Goal: Task Accomplishment & Management: Complete application form

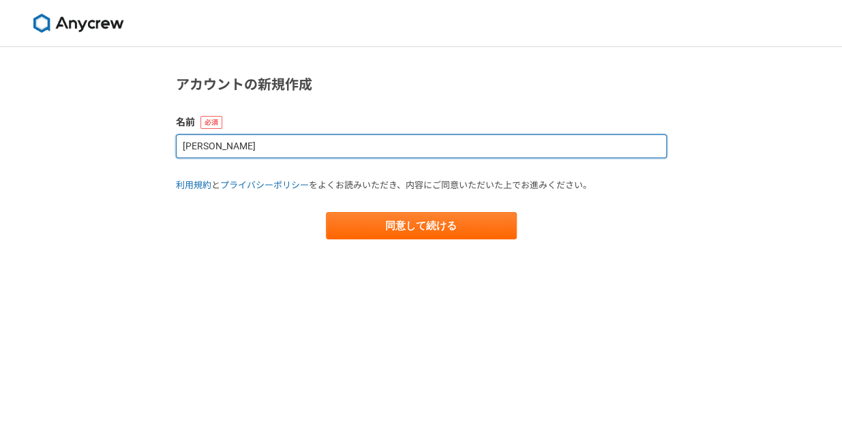
drag, startPoint x: 263, startPoint y: 144, endPoint x: 117, endPoint y: 123, distance: 147.4
click at [117, 123] on div "アカウントの新規作成 名前 [PERSON_NAME] 利用規約 と プライバシーポリシー をよくお読みいただき、内容にご同意いただいた上でお進みください。 …" at bounding box center [421, 239] width 842 height 384
type input "k"
type input "[PERSON_NAME]"
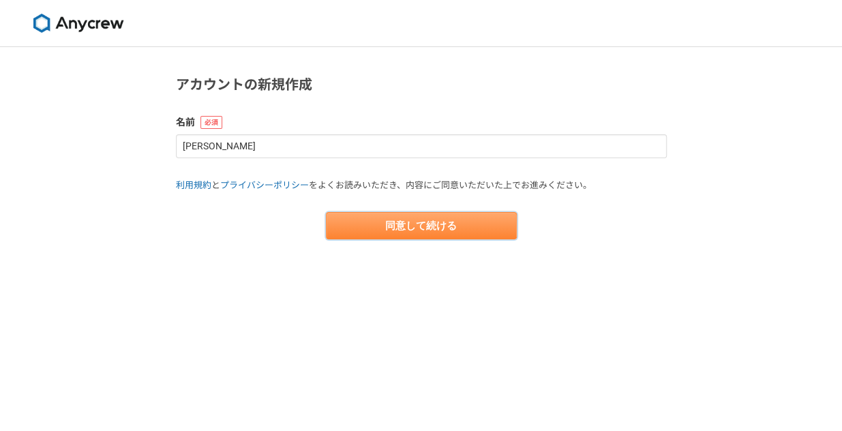
click at [382, 223] on button "同意して続ける" at bounding box center [421, 225] width 191 height 27
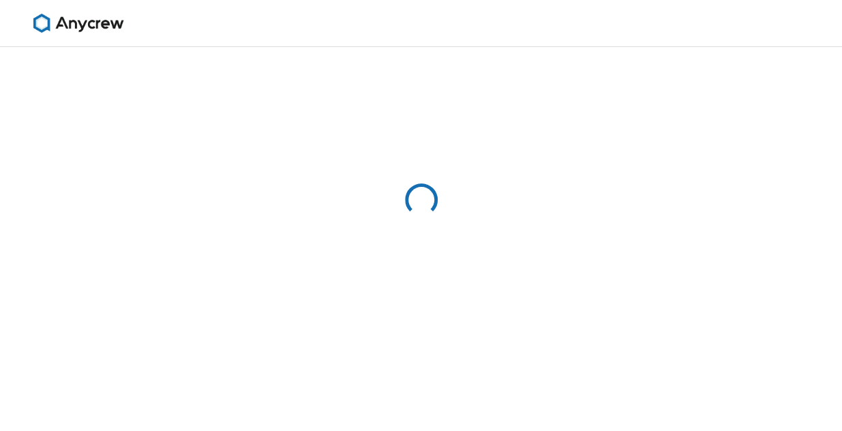
select select "13"
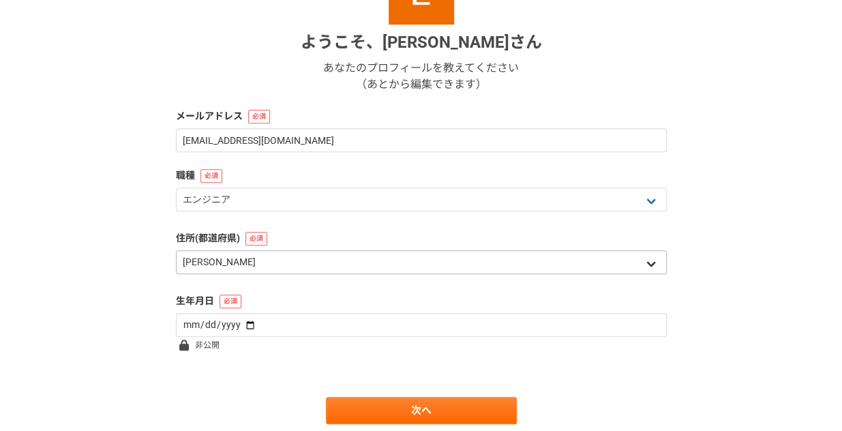
scroll to position [205, 0]
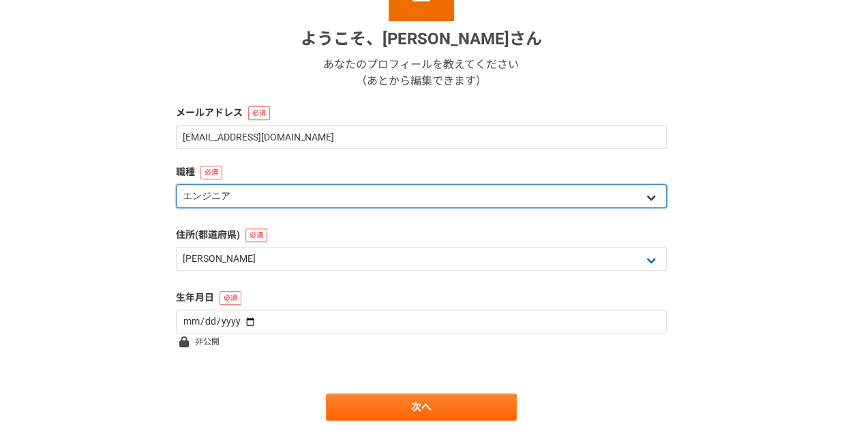
click at [389, 196] on select "エンジニア デザイナー ライター 営業 マーケティング 企画・事業開発 バックオフィス その他" at bounding box center [421, 196] width 491 height 24
select select "7"
click at [176, 184] on select "エンジニア デザイナー ライター 営業 マーケティング 企画・事業開発 バックオフィス その他" at bounding box center [421, 196] width 491 height 24
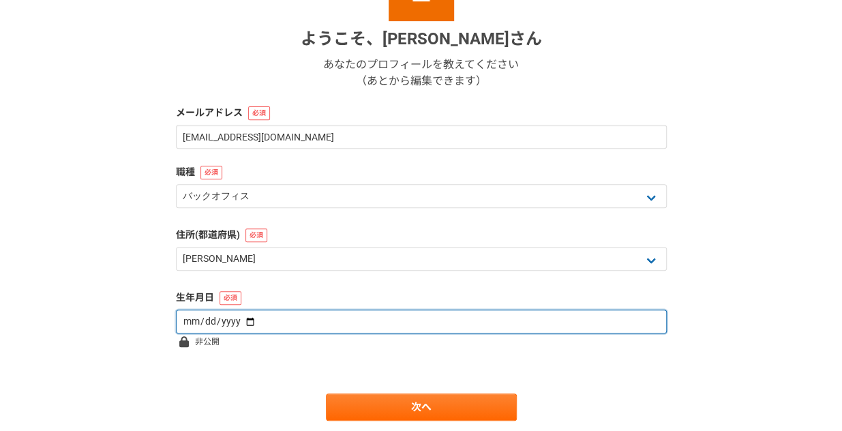
click at [392, 322] on input "date" at bounding box center [421, 322] width 491 height 24
click at [239, 321] on input "date" at bounding box center [421, 322] width 491 height 24
type input "1980-07-26"
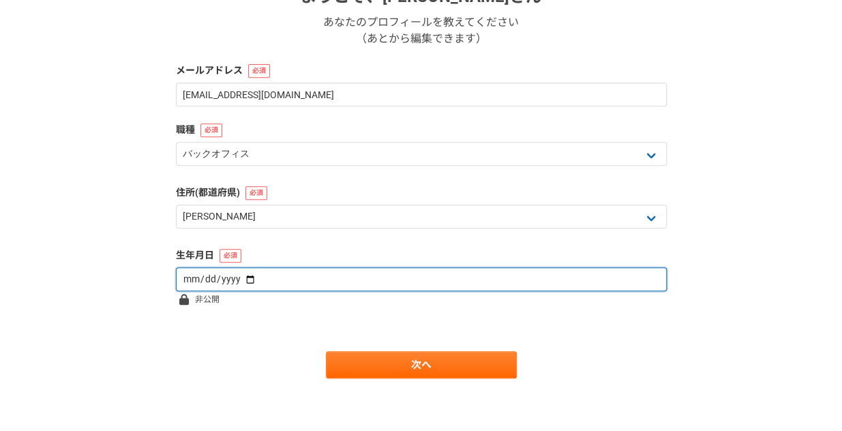
scroll to position [248, 0]
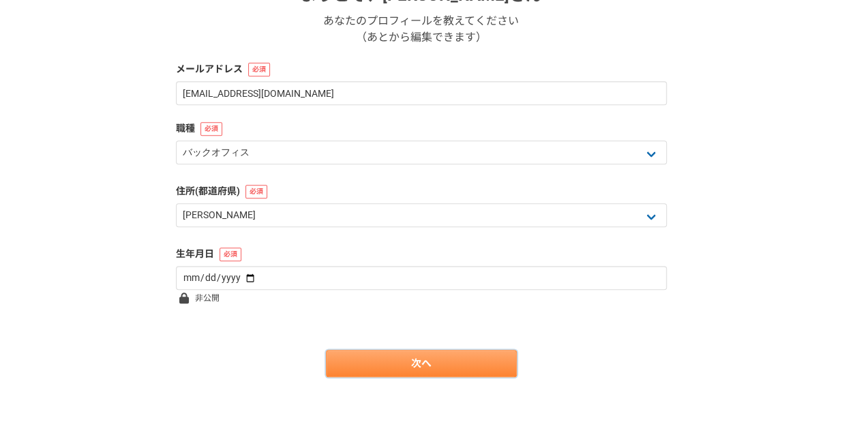
click at [372, 365] on link "次へ" at bounding box center [421, 363] width 191 height 27
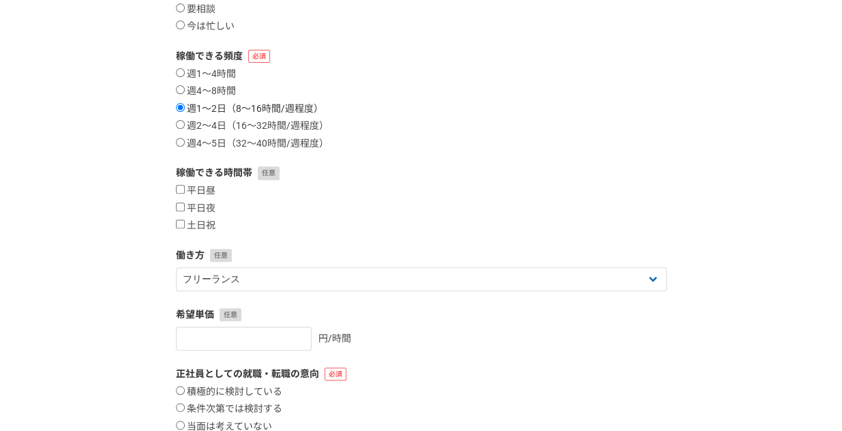
scroll to position [205, 0]
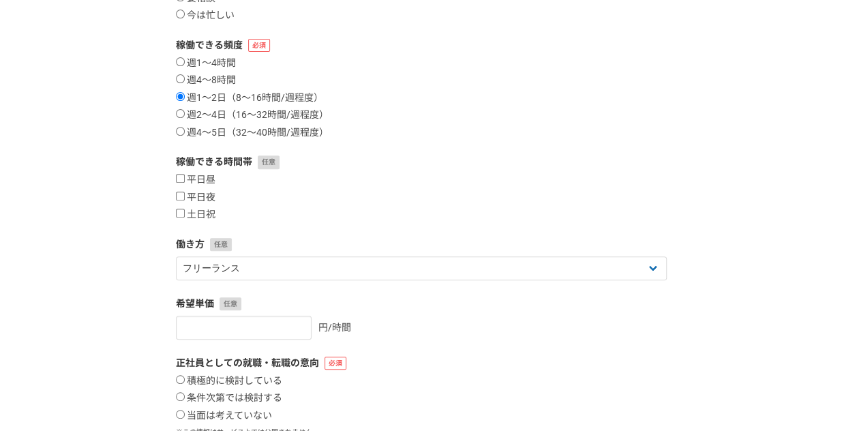
click at [180, 194] on input "平日夜" at bounding box center [180, 196] width 9 height 9
checkbox input "true"
click at [179, 216] on input "土日祝" at bounding box center [180, 213] width 9 height 9
checkbox input "true"
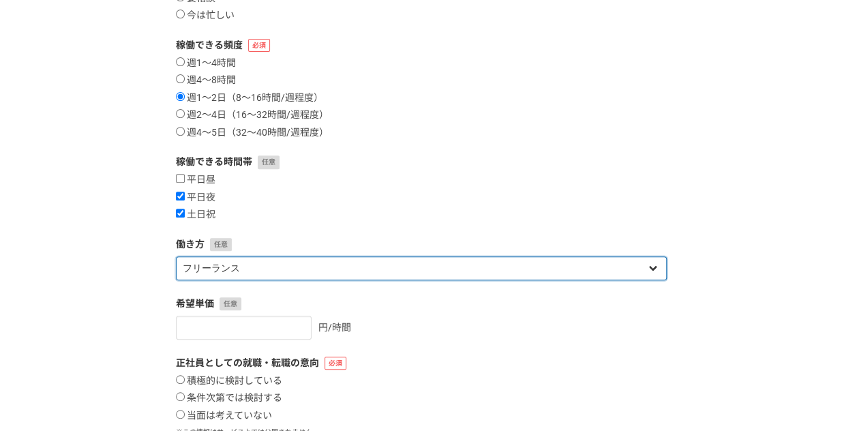
click at [272, 269] on select "フリーランス 副業 その他" at bounding box center [421, 268] width 491 height 24
select select "sidejob"
click at [176, 256] on select "フリーランス 副業 その他" at bounding box center [421, 268] width 491 height 24
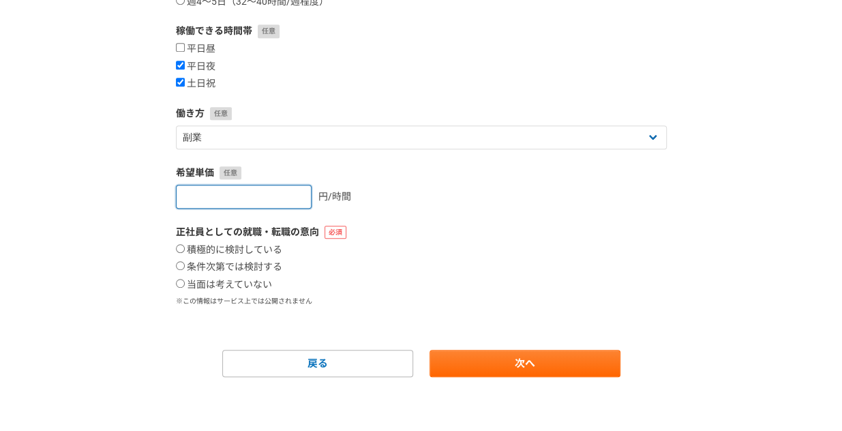
click at [259, 196] on input "number" at bounding box center [244, 197] width 136 height 24
click at [286, 196] on input "0" at bounding box center [244, 197] width 136 height 24
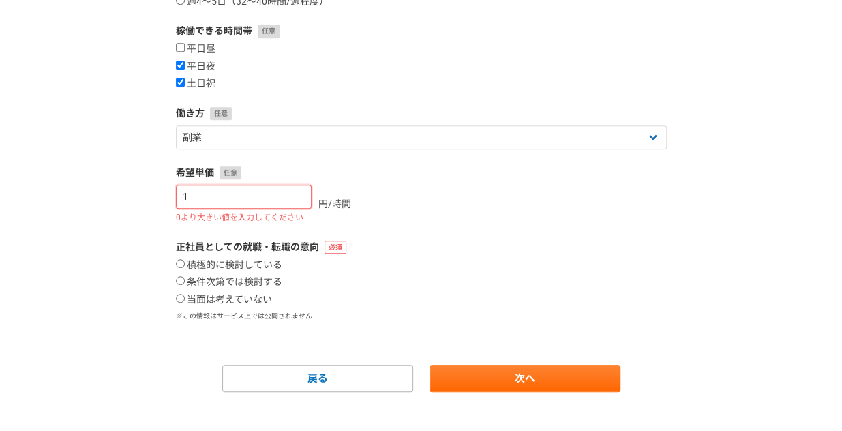
type input "1"
click at [289, 193] on input "1" at bounding box center [244, 197] width 136 height 24
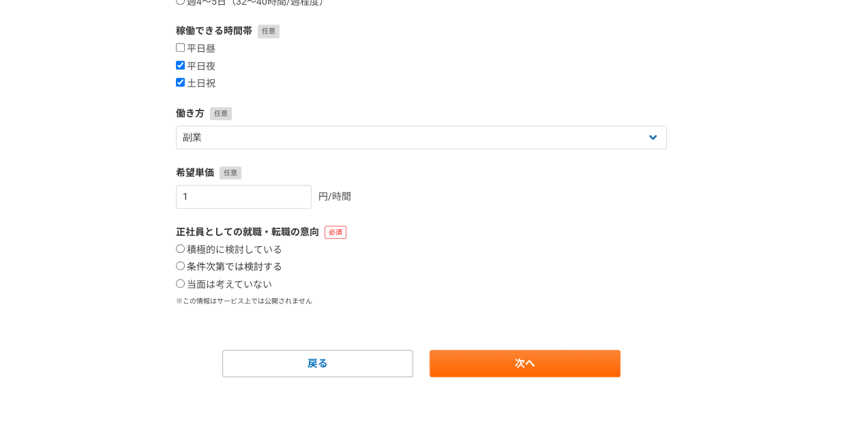
click at [177, 265] on input "条件次第では検討する" at bounding box center [180, 265] width 9 height 9
radio input "true"
drag, startPoint x: 207, startPoint y: 205, endPoint x: 160, endPoint y: 203, distance: 47.1
click at [160, 203] on div "1 2 3 4 5 6 案件への意欲・稼働頻度 案件への意欲 是非受けたい 要相談 今は忙しい 稼働できる頻度 週1〜4時間 週4〜8時間 週1〜2日（8〜1…" at bounding box center [421, 71] width 842 height 720
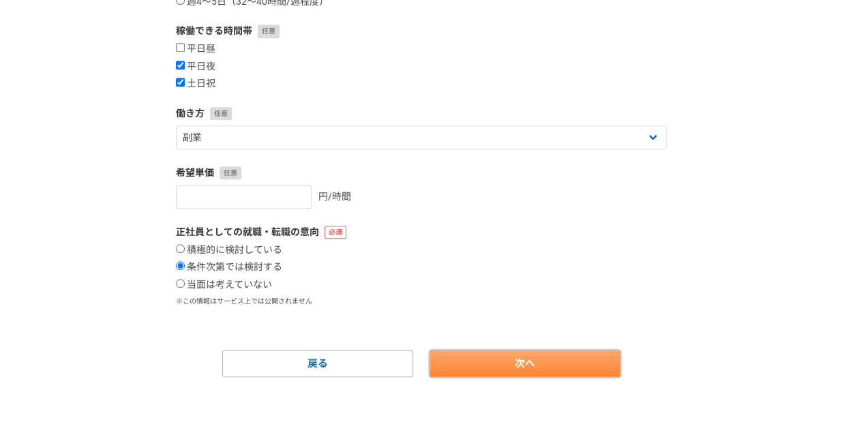
click at [493, 357] on link "次へ" at bounding box center [525, 363] width 191 height 27
select select
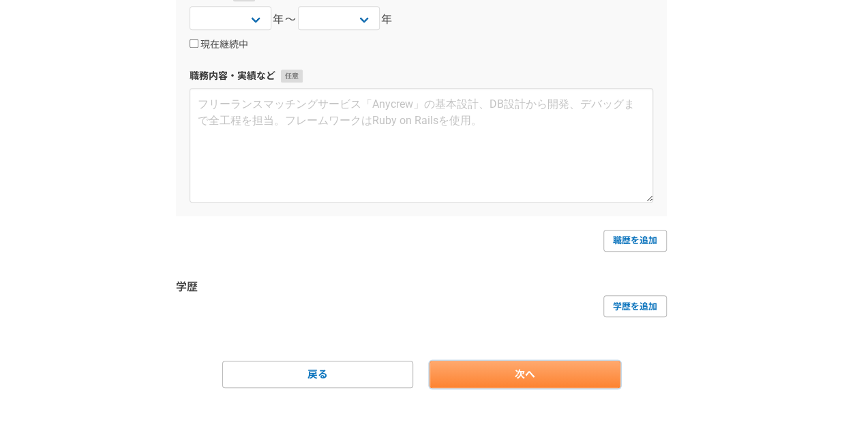
scroll to position [0, 0]
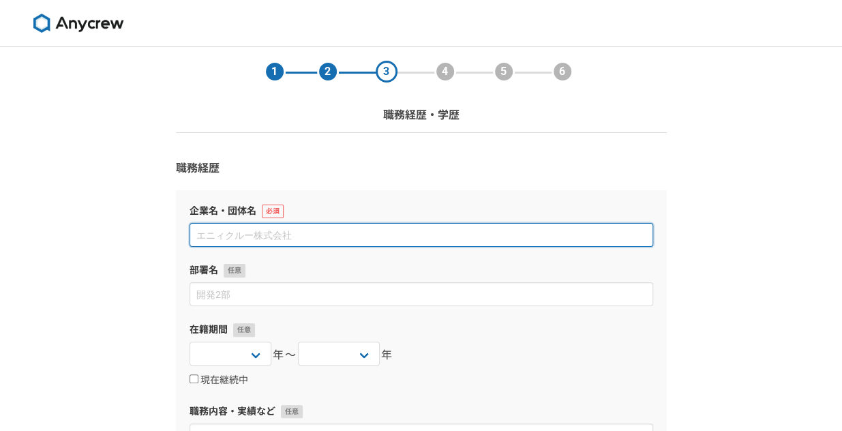
click at [372, 235] on input at bounding box center [422, 235] width 464 height 24
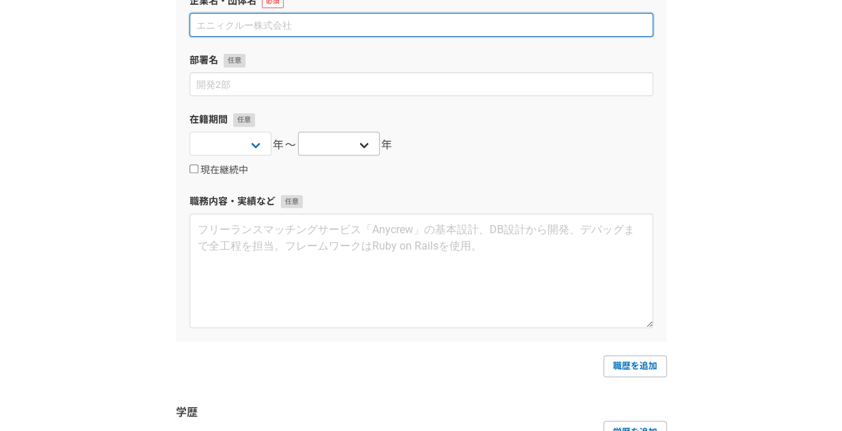
scroll to position [74, 0]
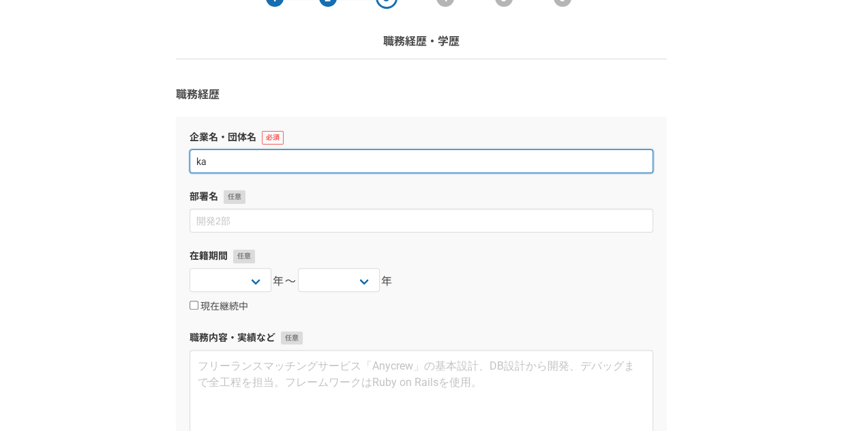
type input "k"
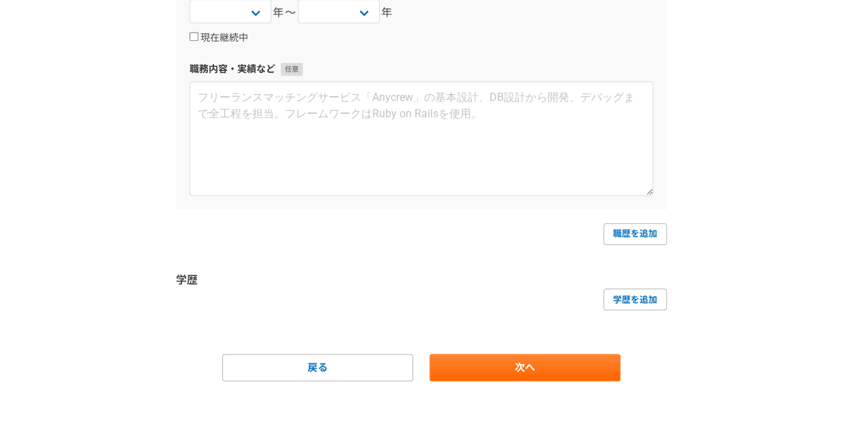
scroll to position [347, 0]
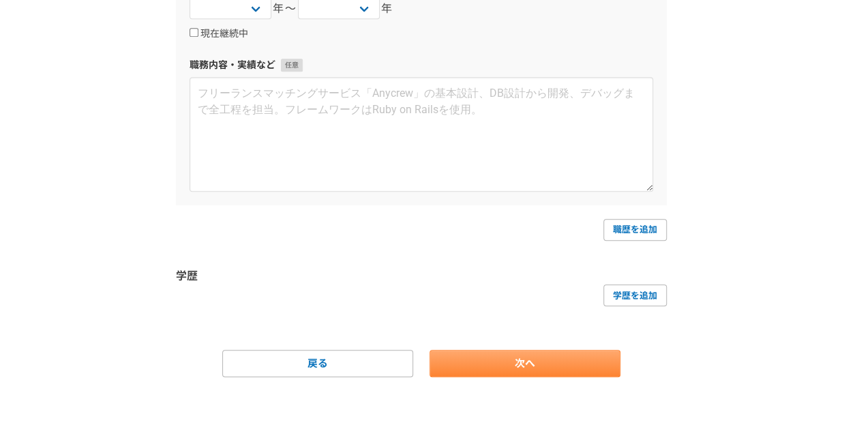
type input "株式会社アクト"
click at [494, 357] on link "次へ" at bounding box center [525, 363] width 191 height 27
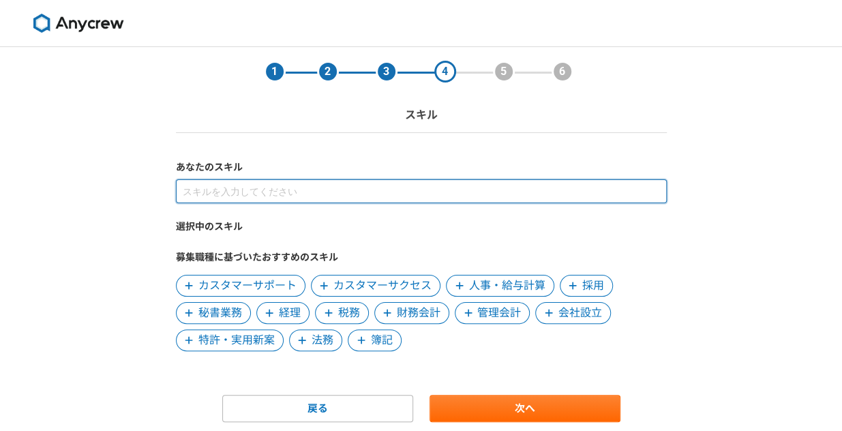
click at [422, 193] on input at bounding box center [421, 191] width 491 height 24
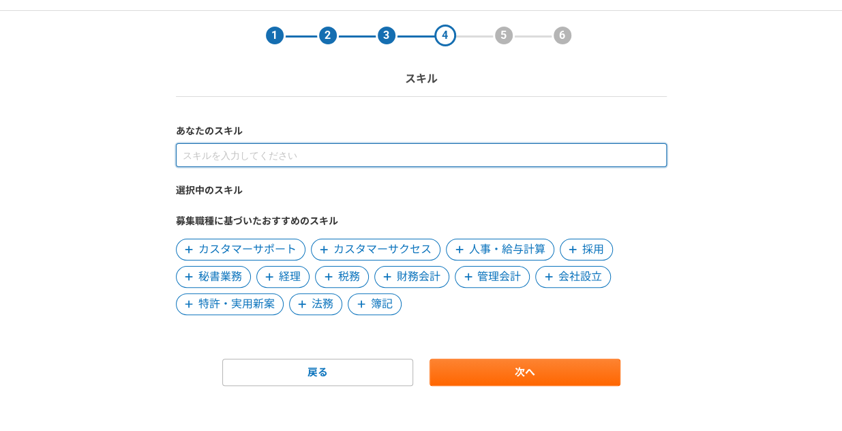
scroll to position [45, 0]
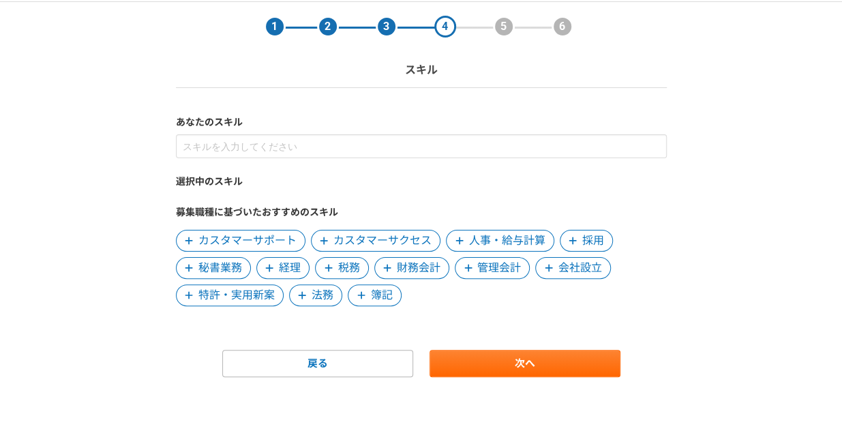
click at [193, 239] on span at bounding box center [189, 241] width 16 height 16
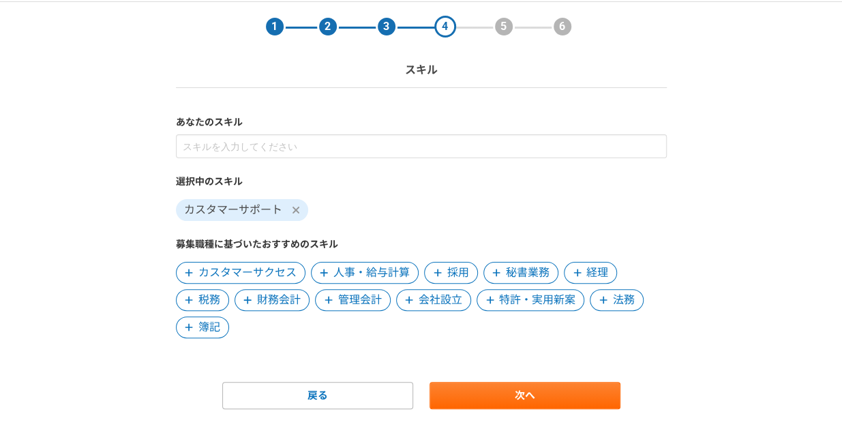
click at [297, 214] on icon at bounding box center [296, 210] width 8 height 11
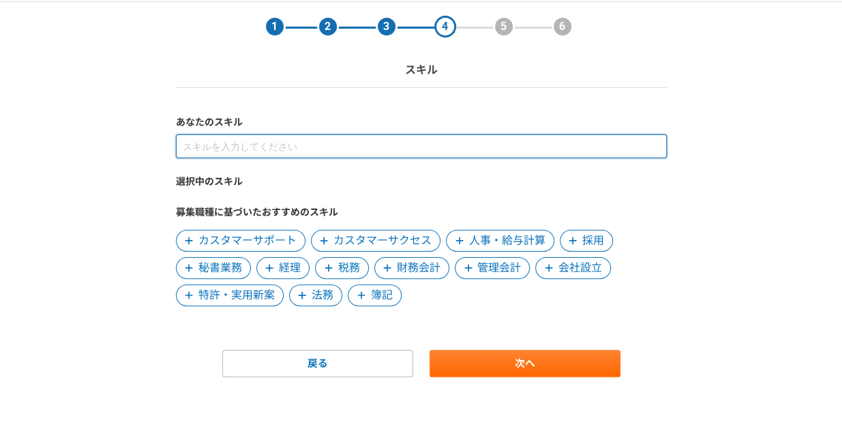
click at [280, 147] on input at bounding box center [421, 146] width 491 height 24
type input "ライティング"
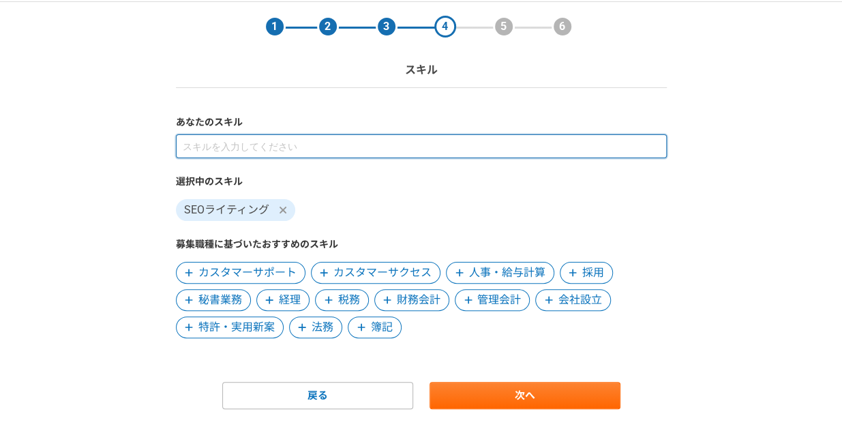
click at [259, 139] on input at bounding box center [421, 146] width 491 height 24
type input "ライティング"
click at [264, 142] on input at bounding box center [421, 146] width 491 height 24
type input "取材"
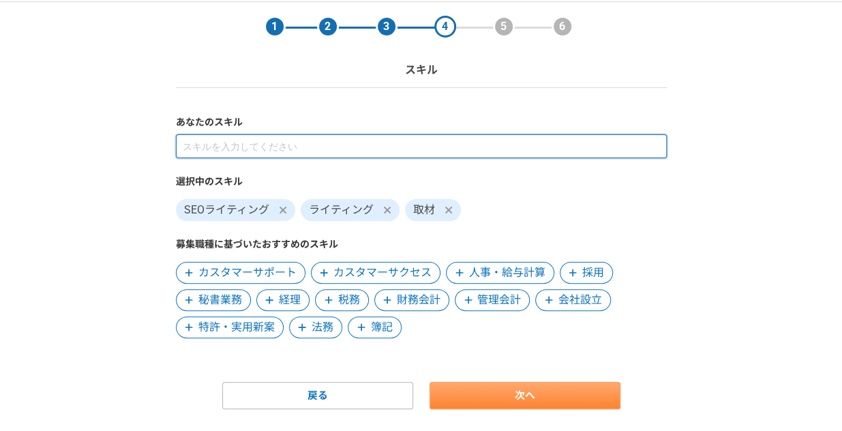
scroll to position [78, 0]
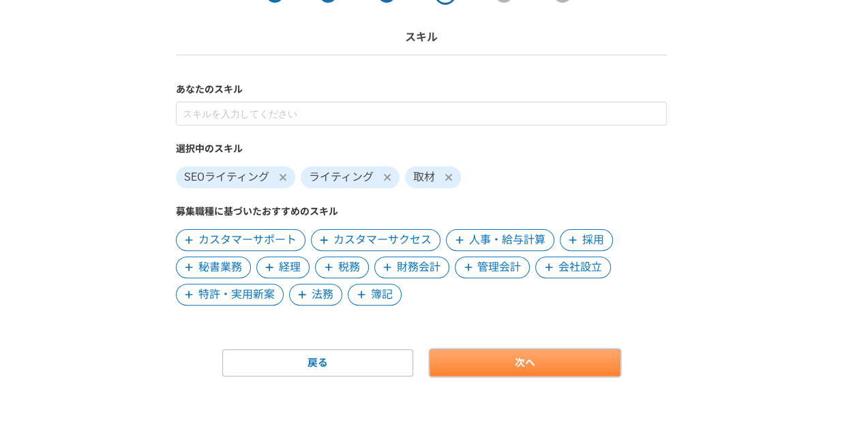
click at [528, 365] on link "次へ" at bounding box center [525, 362] width 191 height 27
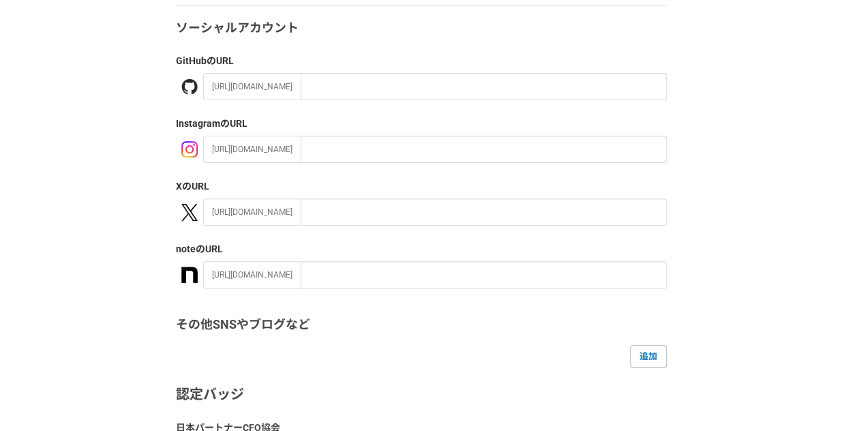
scroll to position [136, 0]
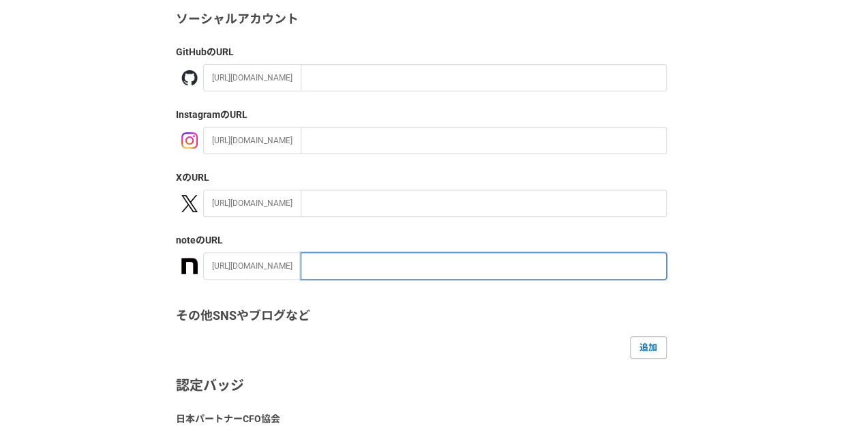
click at [350, 267] on input "text" at bounding box center [484, 265] width 366 height 27
paste input "https://note.com/ume100"
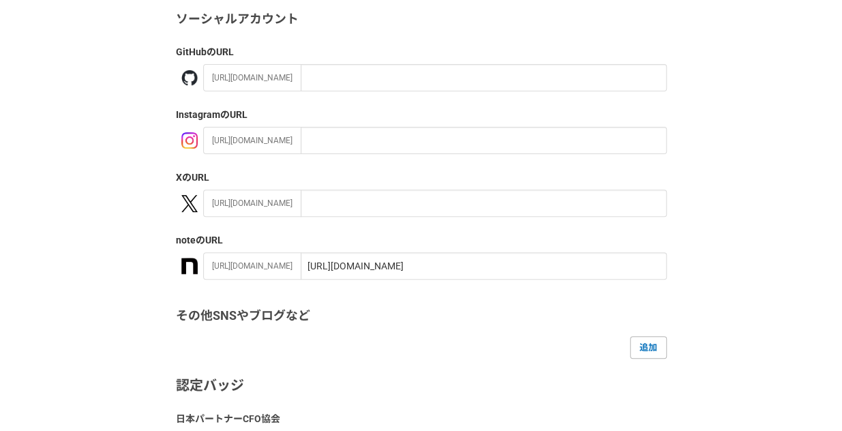
click at [306, 297] on div "ソーシャルアカウント GitHub のURL https://github.com/ Instagram のURL https://instagram.com…" at bounding box center [421, 249] width 491 height 478
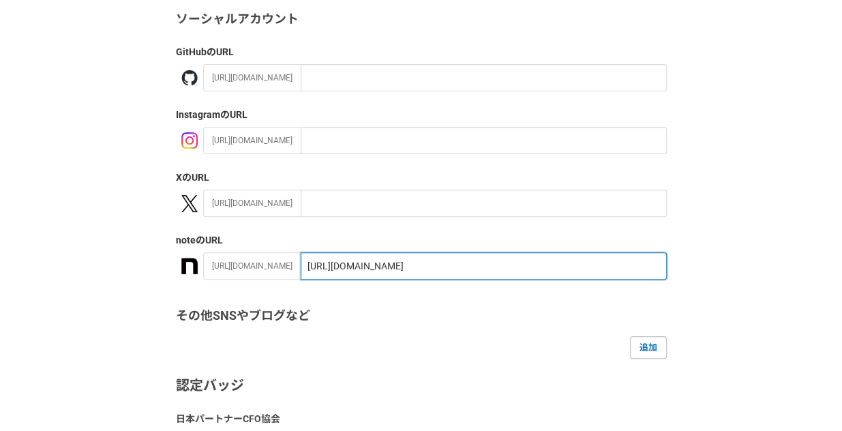
drag, startPoint x: 363, startPoint y: 266, endPoint x: 246, endPoint y: 259, distance: 117.6
click at [246, 259] on div "https://note.com/ https://note.com/ume100" at bounding box center [435, 265] width 464 height 27
type input "ume100"
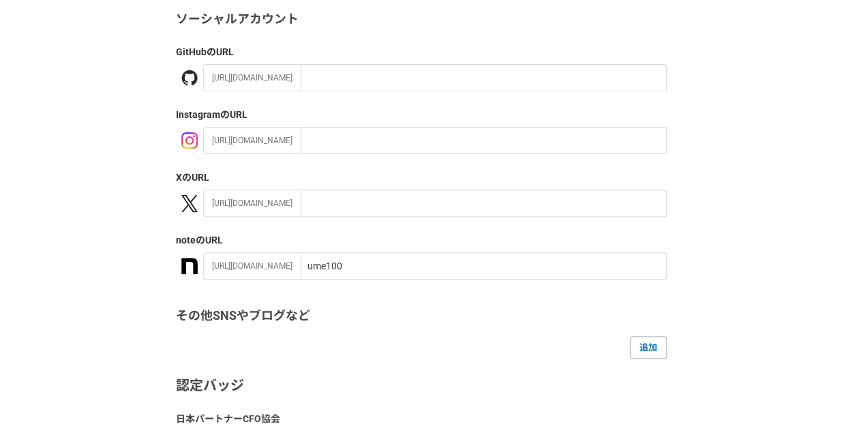
click at [265, 300] on div "ソーシャルアカウント GitHub のURL https://github.com/ Instagram のURL https://instagram.com…" at bounding box center [421, 249] width 491 height 478
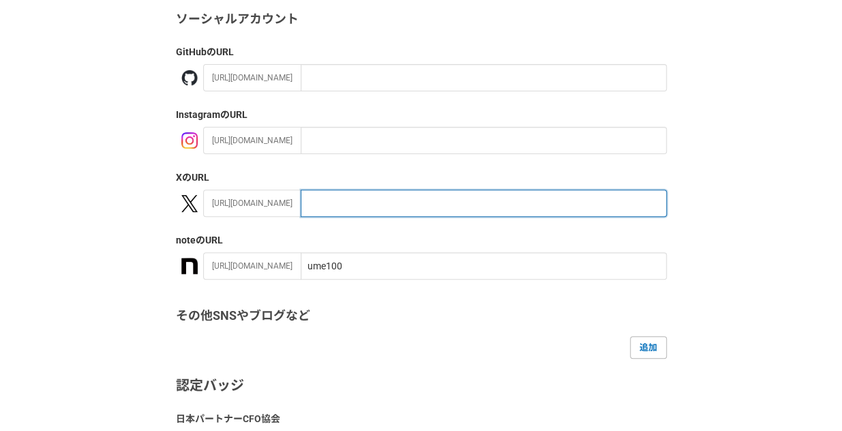
click at [321, 205] on input "text" at bounding box center [484, 203] width 366 height 27
paste input "https://x.com/emi_writer100"
drag, startPoint x: 334, startPoint y: 203, endPoint x: 263, endPoint y: 200, distance: 71.0
click at [263, 200] on div "https://x.com/ https://x.com/emi_writer100" at bounding box center [435, 203] width 464 height 27
type input "emi_writer100"
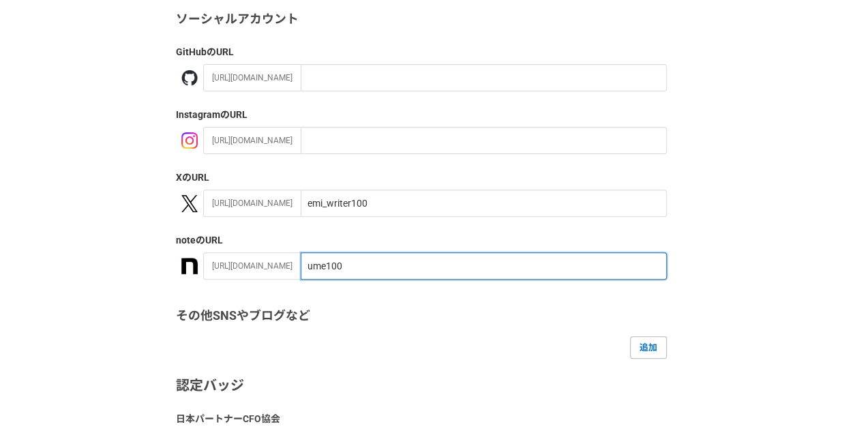
click at [390, 272] on input "ume100" at bounding box center [484, 265] width 366 height 27
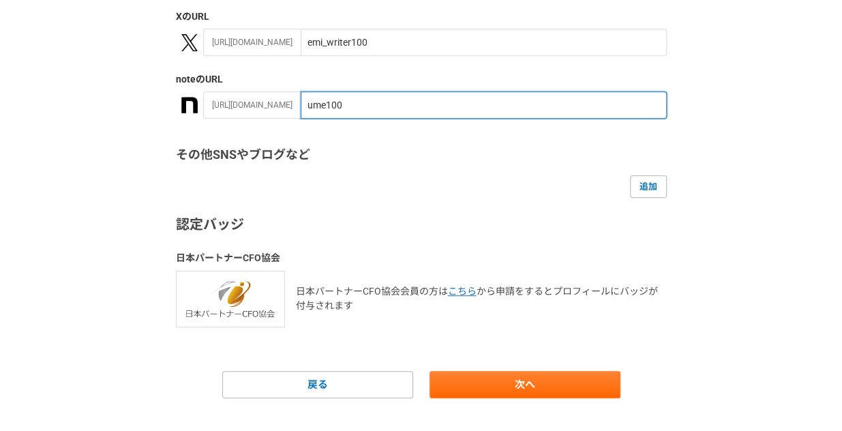
scroll to position [318, 0]
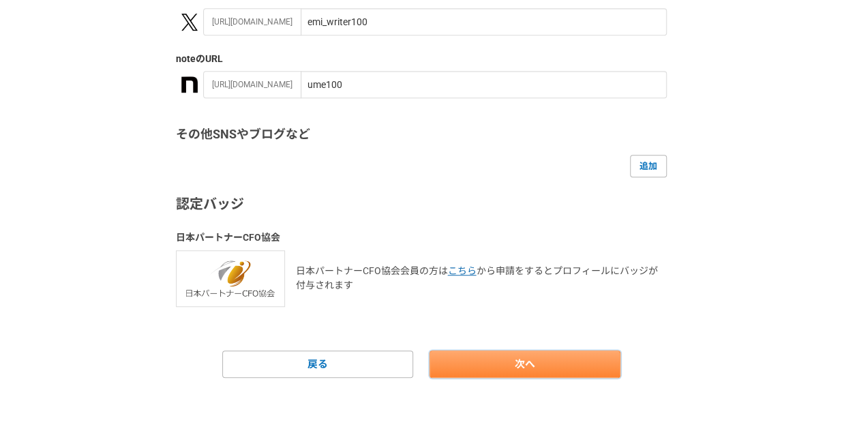
click at [513, 361] on link "次へ" at bounding box center [525, 364] width 191 height 27
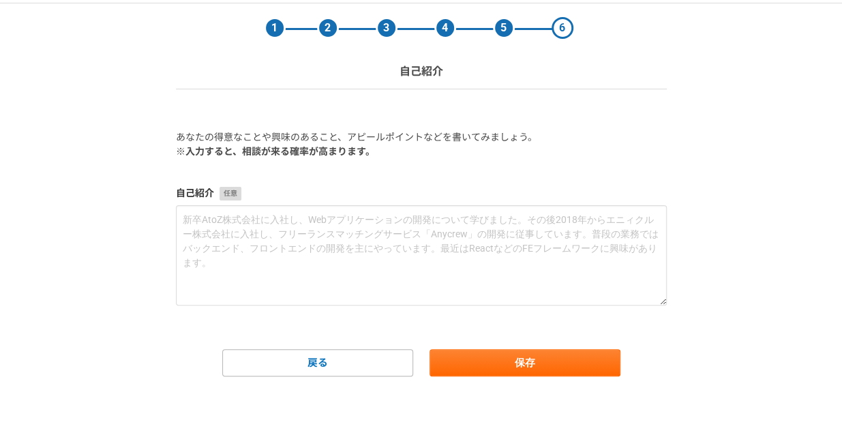
scroll to position [0, 0]
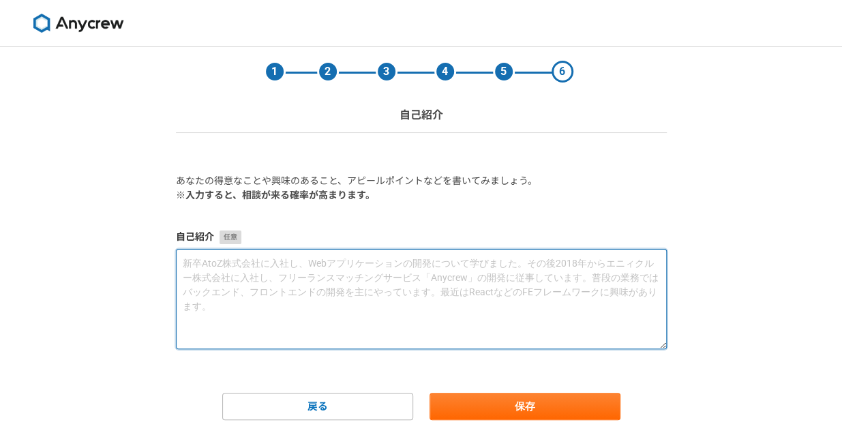
click at [383, 264] on textarea at bounding box center [421, 299] width 491 height 100
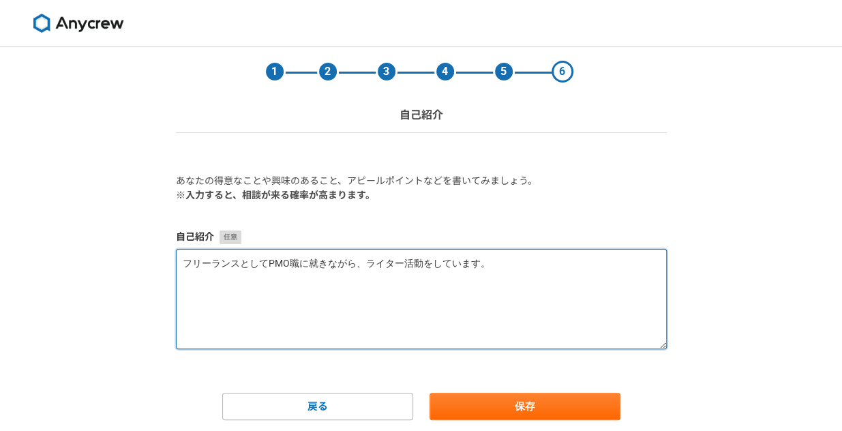
click at [269, 261] on textarea "フリーランスとしてPMO職に就きながら、ライター活動をしています。" at bounding box center [421, 299] width 491 height 100
click at [570, 264] on textarea "フリーランスとしてIT業界のPMO職に就きながら、ライター活動をしています。" at bounding box center [421, 299] width 491 height 100
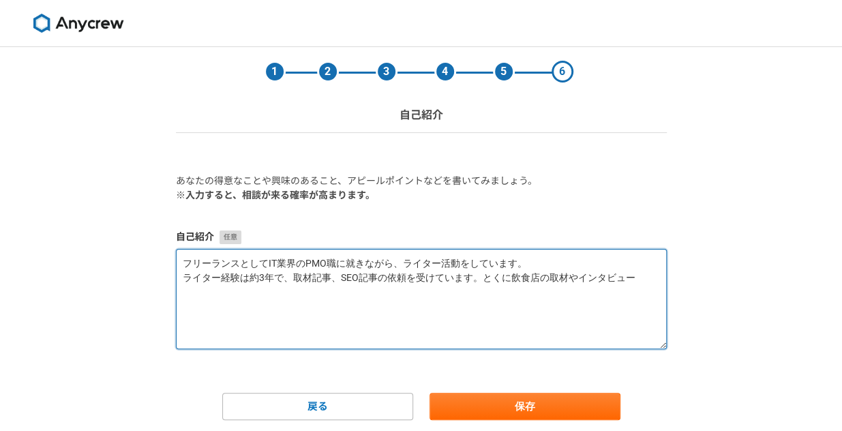
click at [482, 275] on textarea "フリーランスとしてIT業界のPMO職に就きながら、ライター活動をしています。 ライター経験は約3年で、取材記事、SEO記事の依頼を受けています。とくに飲食店の…" at bounding box center [421, 299] width 491 height 100
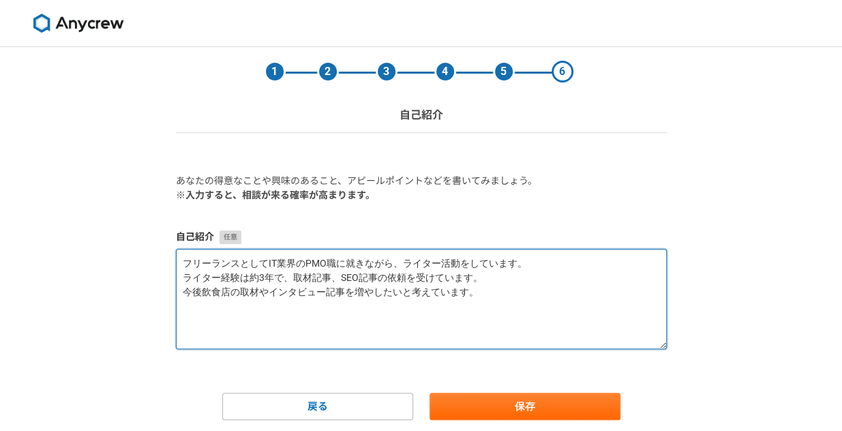
click at [386, 297] on textarea "フリーランスとしてIT業界のPMO職に就きながら、ライター活動をしています。 ライター経験は約3年で、取材記事、SEO記事の依頼を受けています。 今後飲食店の…" at bounding box center [421, 299] width 491 height 100
click at [346, 291] on textarea "フリーランスとしてIT業界のPMO職に就きながら、ライター活動をしています。 ライター経験は約3年で、取材記事、SEO記事の依頼を受けています。 今後飲食店の…" at bounding box center [421, 299] width 491 height 100
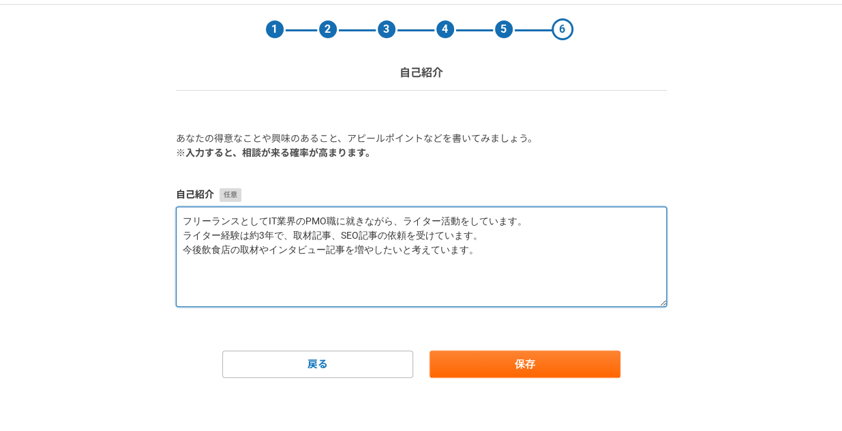
scroll to position [43, 0]
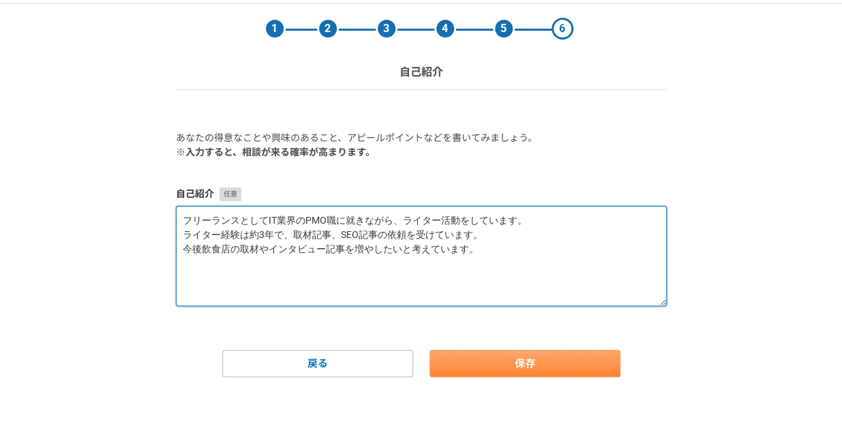
type textarea "フリーランスとしてIT業界のPMO職に就きながら、ライター活動をしています。 ライター経験は約3年で、取材記事、SEO記事の依頼を受けています。 今後飲食店の…"
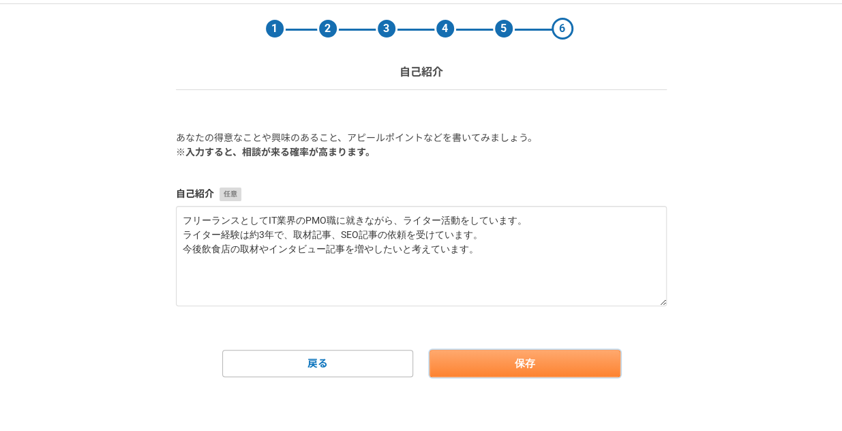
click at [501, 369] on button "保存" at bounding box center [525, 363] width 191 height 27
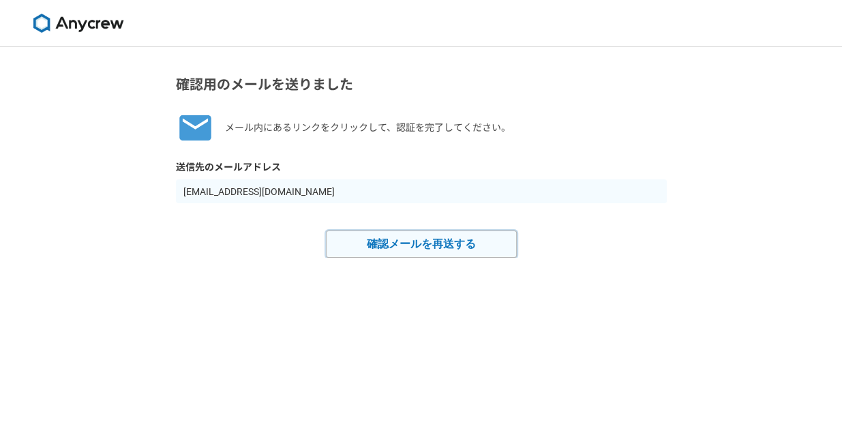
click at [447, 244] on button "確認メールを再送する" at bounding box center [421, 244] width 191 height 27
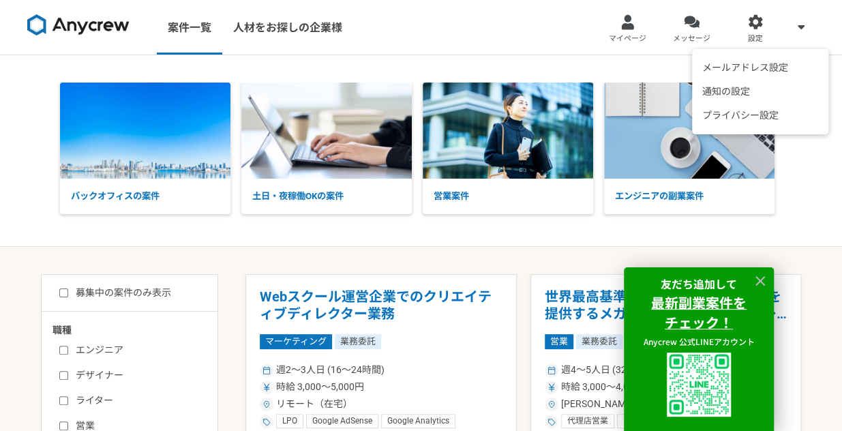
click at [804, 23] on icon at bounding box center [801, 26] width 7 height 11
click at [741, 92] on li "通知の設定" at bounding box center [761, 92] width 130 height 24
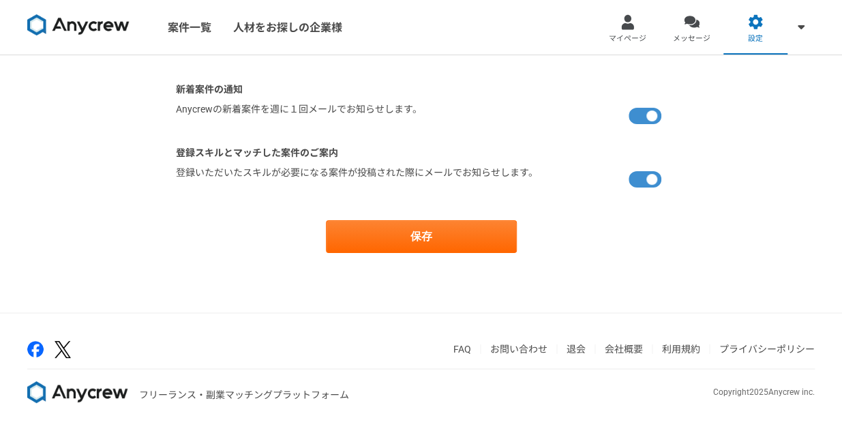
click at [654, 115] on label at bounding box center [648, 115] width 38 height 27
click at [185, 111] on input "checkbox" at bounding box center [180, 106] width 9 height 9
checkbox input "false"
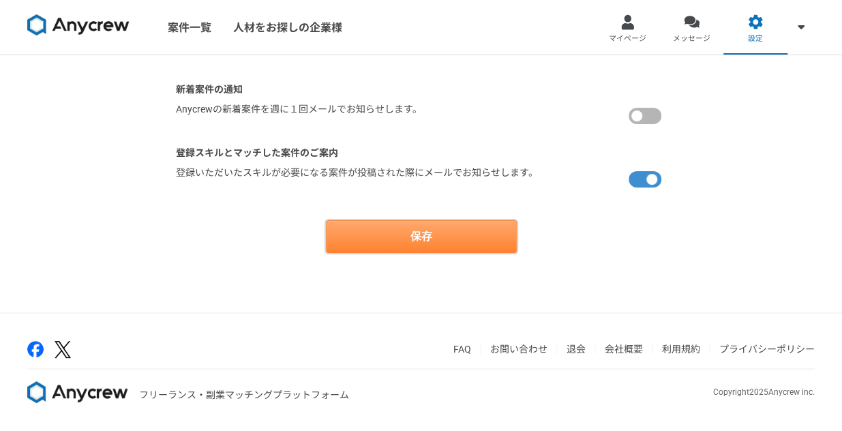
click at [443, 237] on button "保存" at bounding box center [421, 236] width 191 height 33
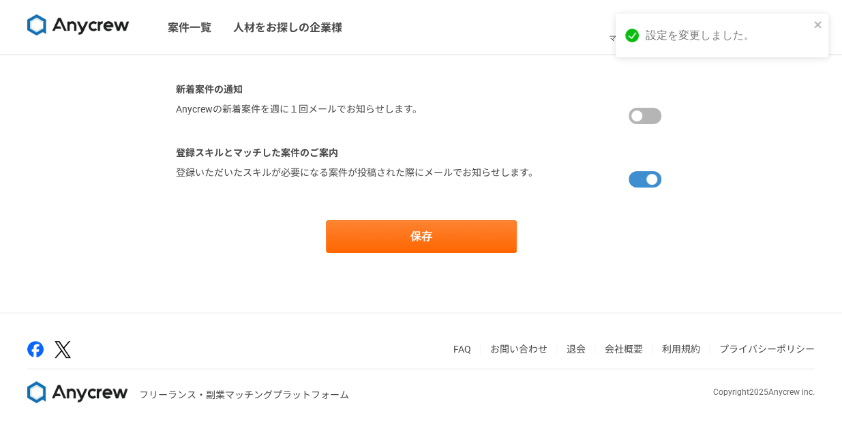
click at [85, 18] on img at bounding box center [78, 25] width 102 height 22
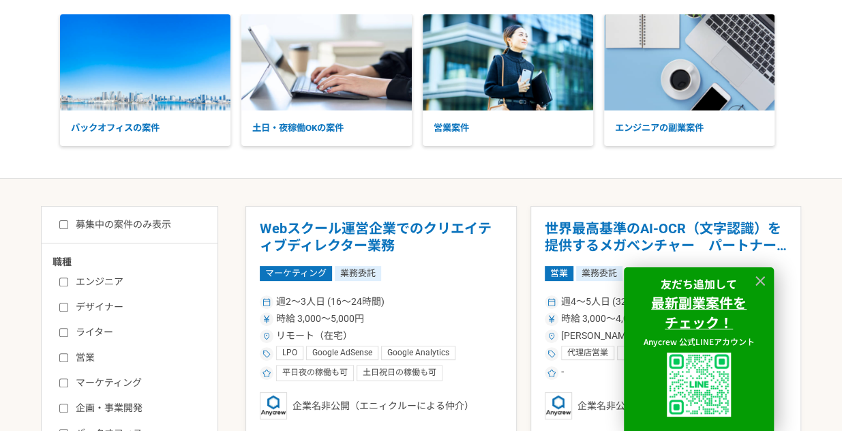
scroll to position [205, 0]
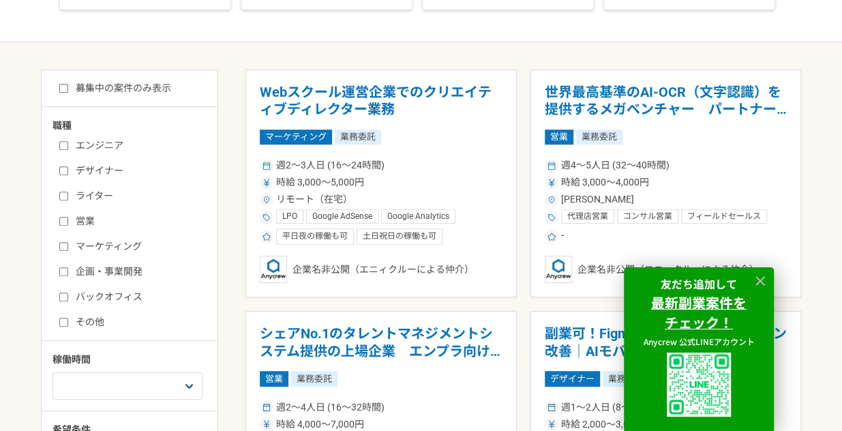
click at [60, 194] on input "ライター" at bounding box center [63, 196] width 9 height 9
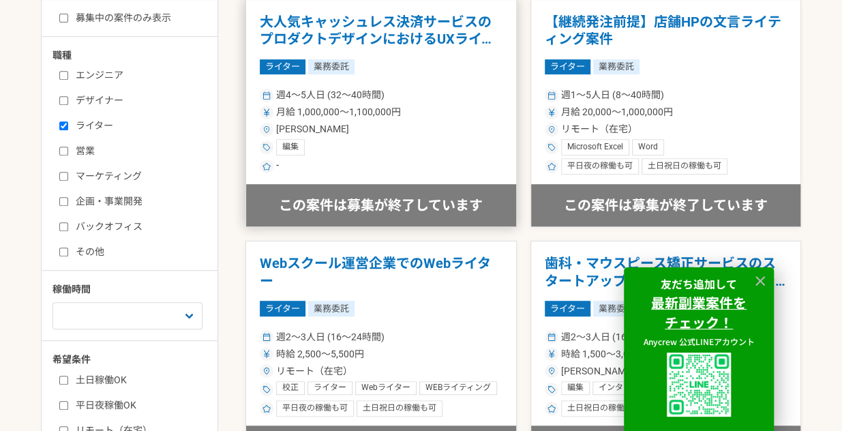
scroll to position [273, 0]
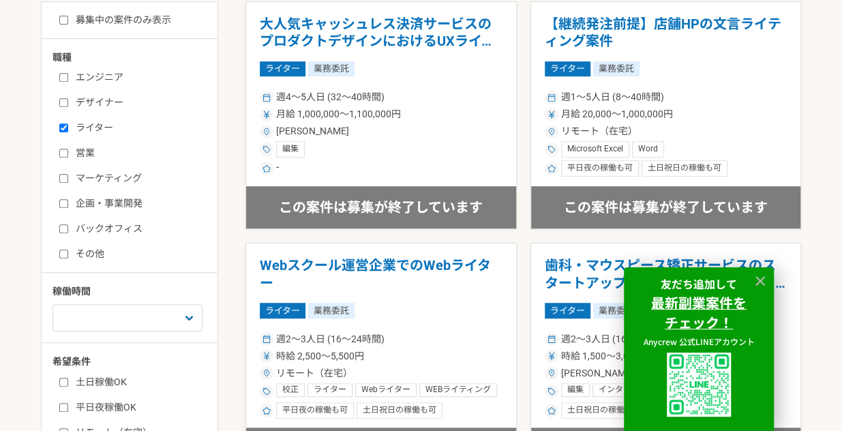
click at [61, 123] on input "ライター" at bounding box center [63, 127] width 9 height 9
checkbox input "false"
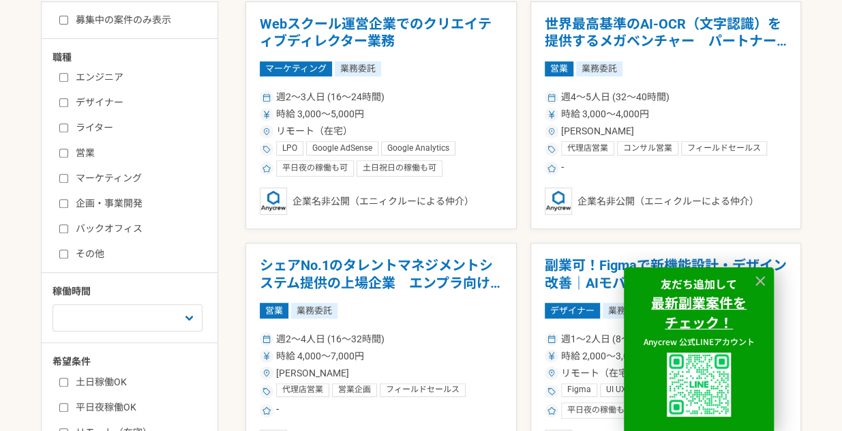
click at [65, 227] on input "バックオフィス" at bounding box center [63, 228] width 9 height 9
checkbox input "true"
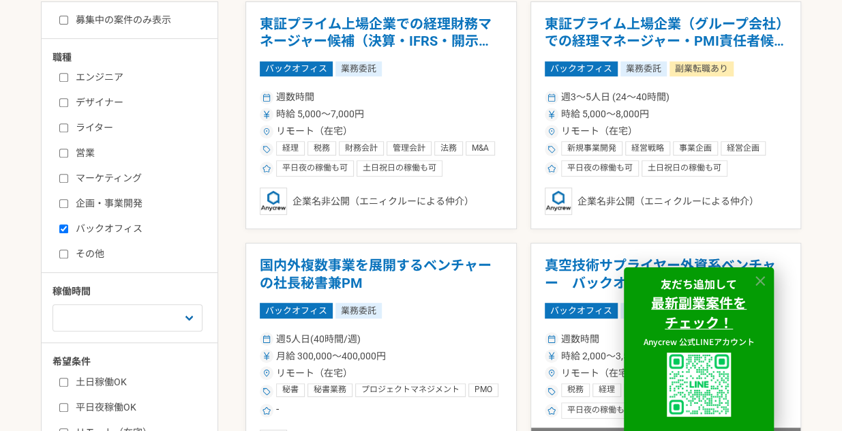
click at [761, 274] on icon at bounding box center [761, 282] width 16 height 16
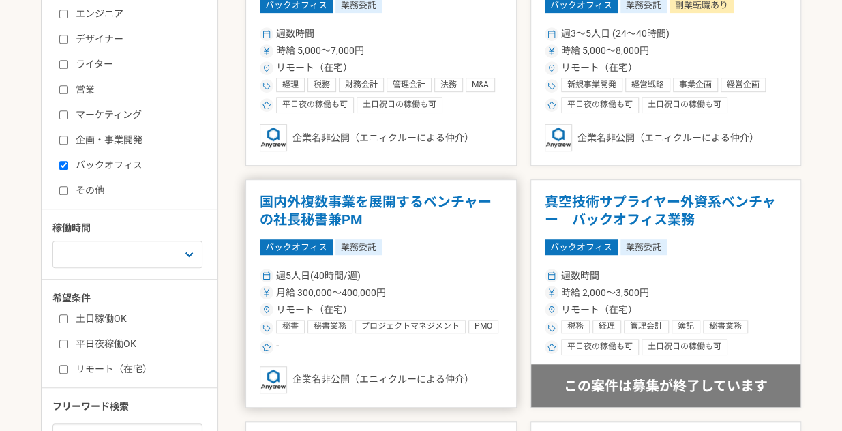
scroll to position [478, 0]
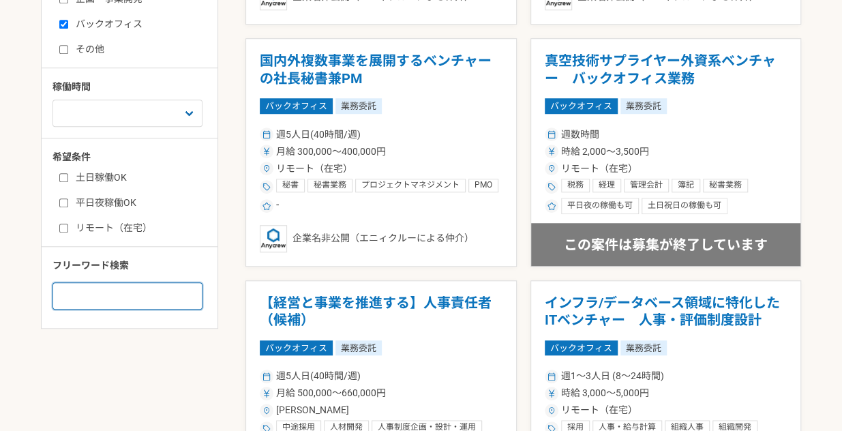
click at [156, 291] on input at bounding box center [128, 295] width 150 height 27
type input "PMO"
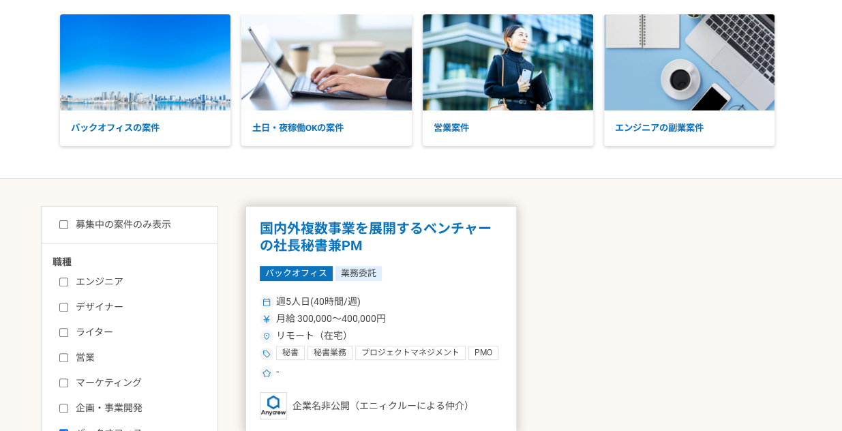
scroll to position [205, 0]
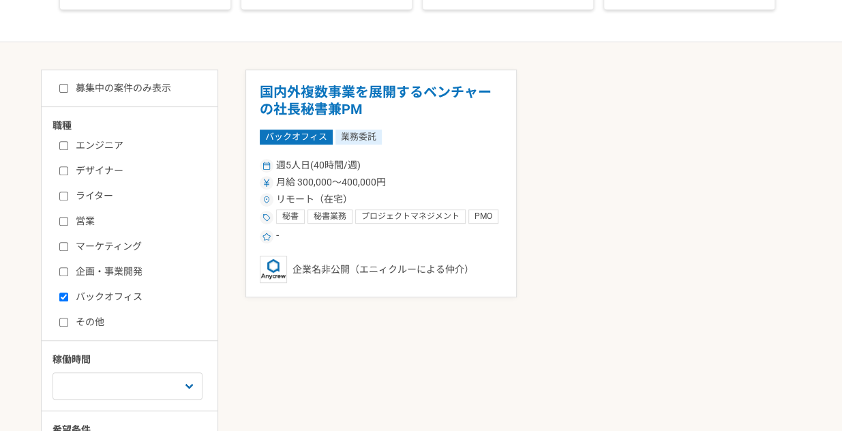
click at [63, 295] on input "バックオフィス" at bounding box center [63, 297] width 9 height 9
checkbox input "false"
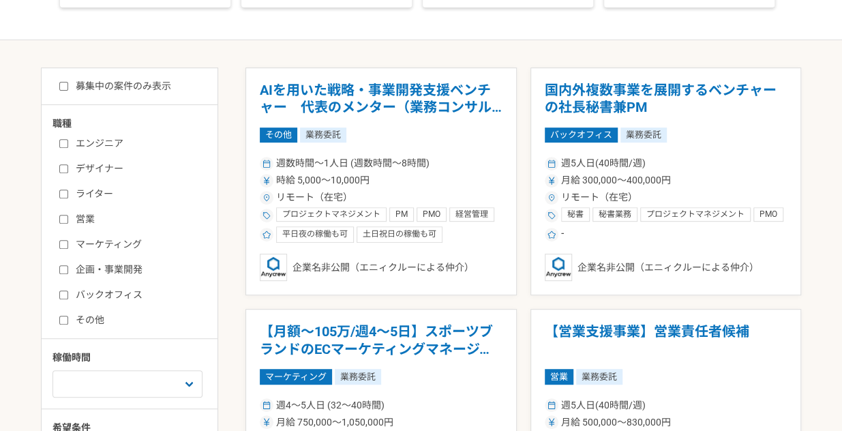
scroll to position [441, 0]
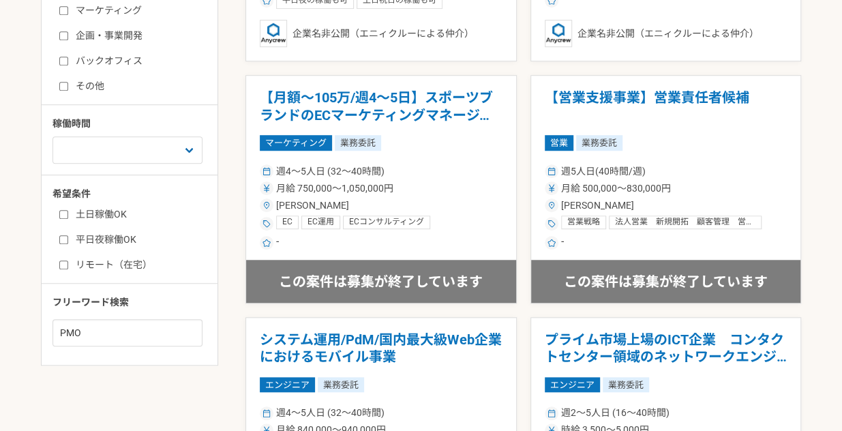
click at [65, 265] on input "リモート（在宅）" at bounding box center [63, 265] width 9 height 9
checkbox input "true"
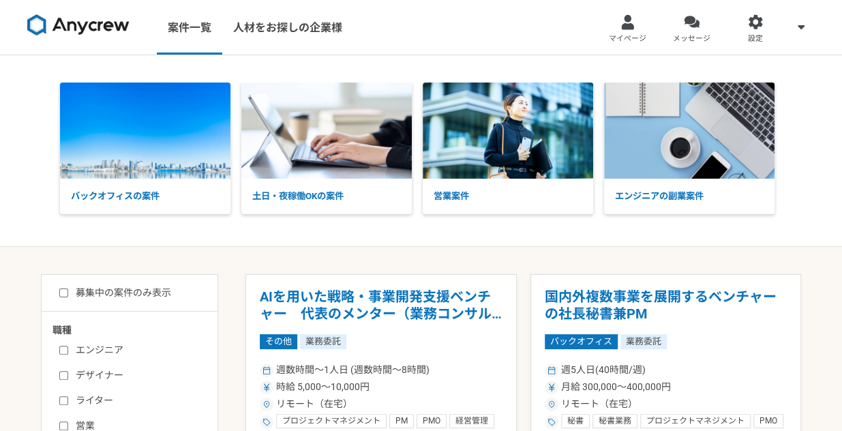
scroll to position [68, 0]
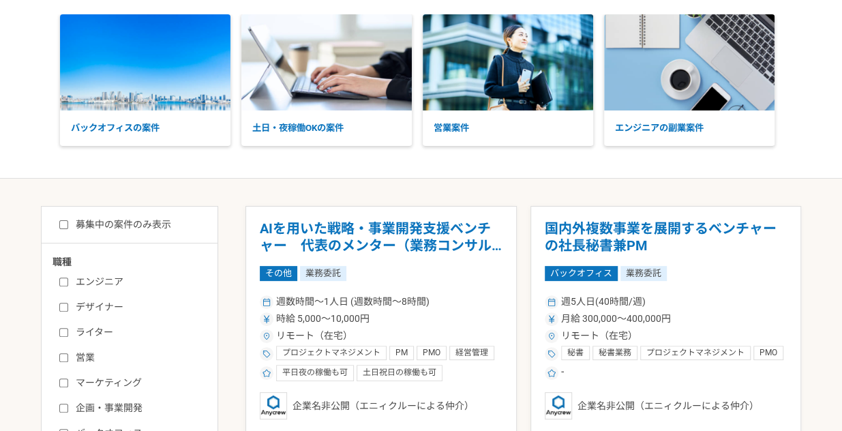
click at [64, 220] on input "募集中の案件のみ表示" at bounding box center [63, 224] width 9 height 9
checkbox input "true"
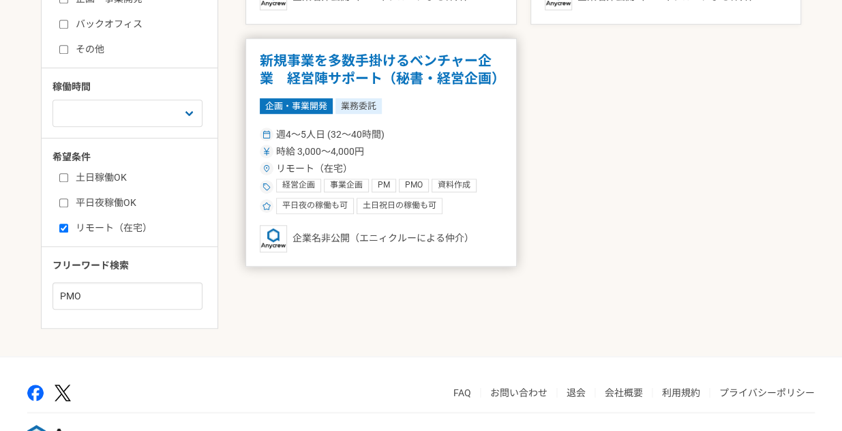
scroll to position [409, 0]
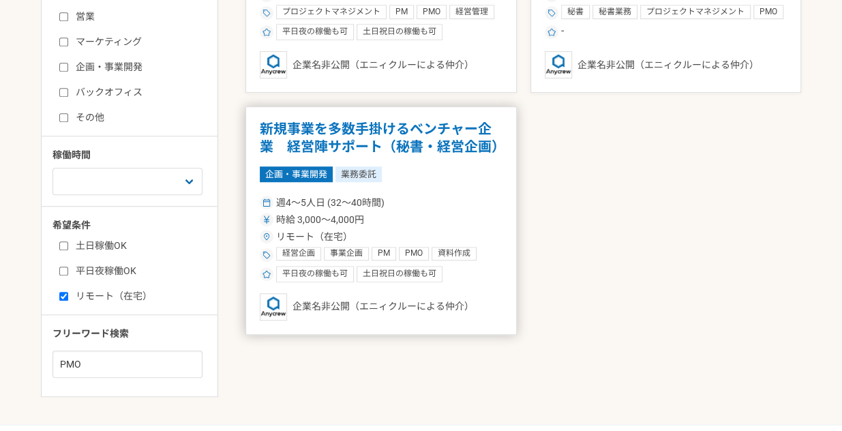
click at [341, 159] on article "新規事業を多数手掛けるベンチャー企業　経営陣サポート（秘書・経営企画） 企画・事業開発 業務委託 週4〜5人日 (32〜40時間) 時給 3,000〜4,00…" at bounding box center [382, 220] width 272 height 229
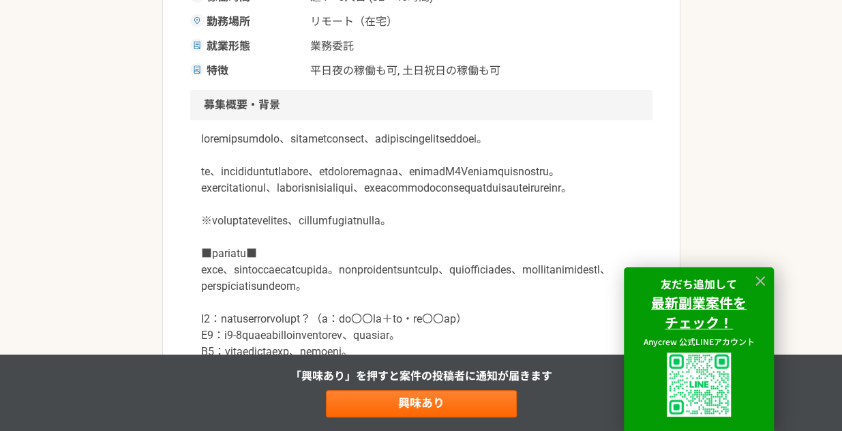
scroll to position [478, 0]
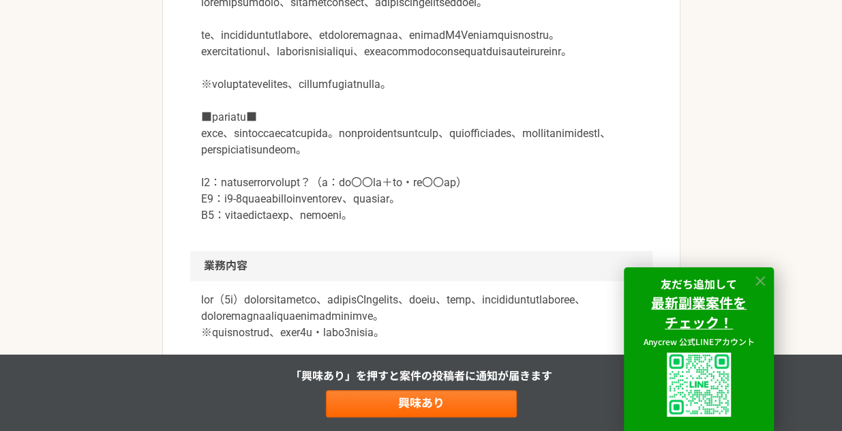
click at [756, 280] on icon at bounding box center [761, 282] width 16 height 16
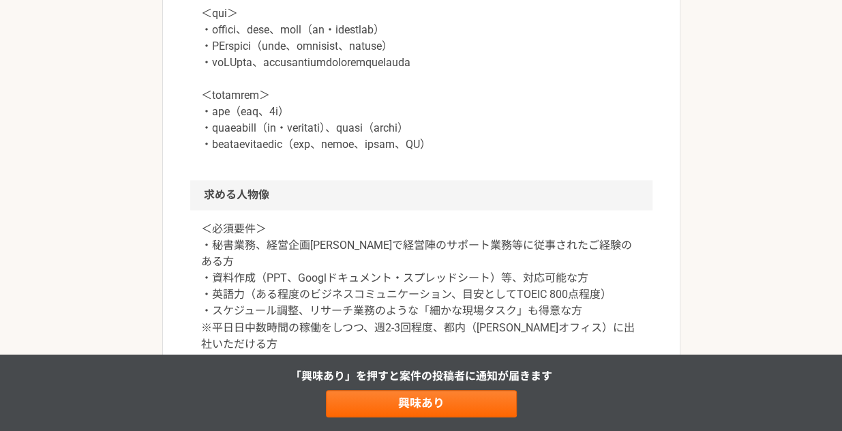
scroll to position [955, 0]
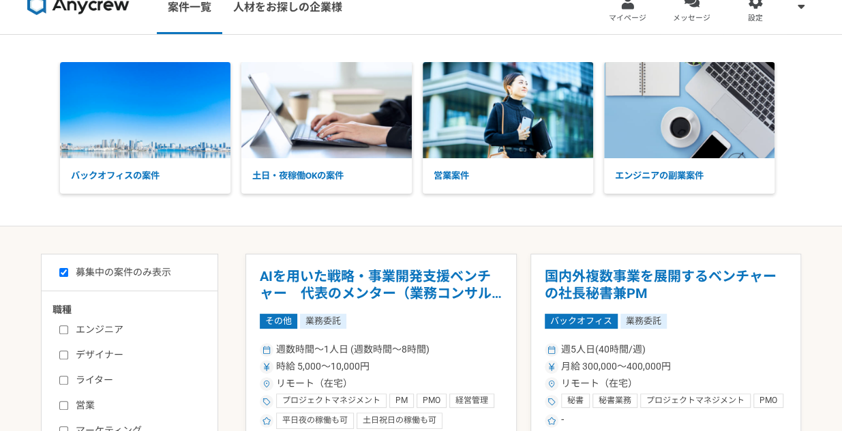
scroll to position [136, 0]
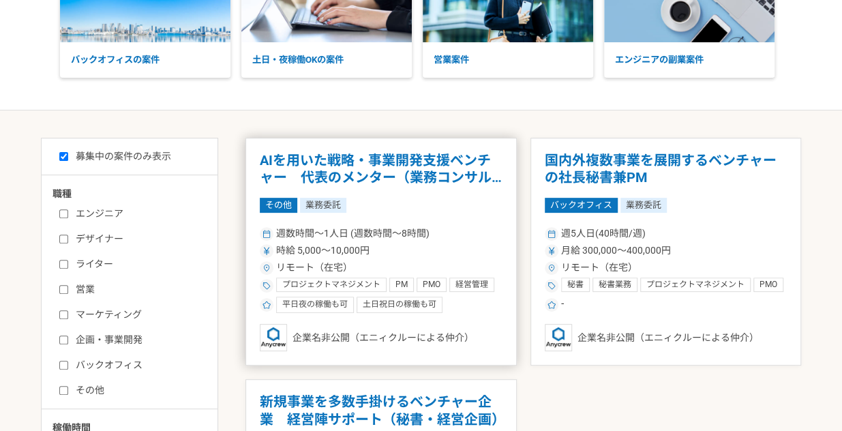
click at [300, 179] on h1 "AIを用いた戦略・事業開発支援ベンチャー　代表のメンター（業務コンサルタント）" at bounding box center [381, 169] width 243 height 35
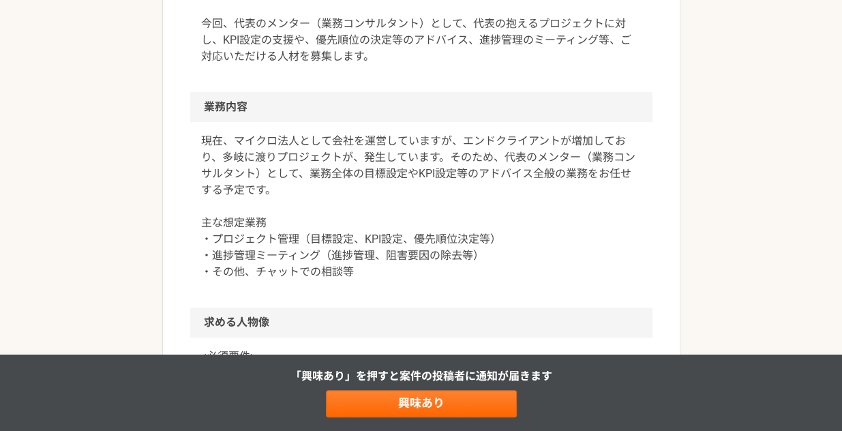
scroll to position [546, 0]
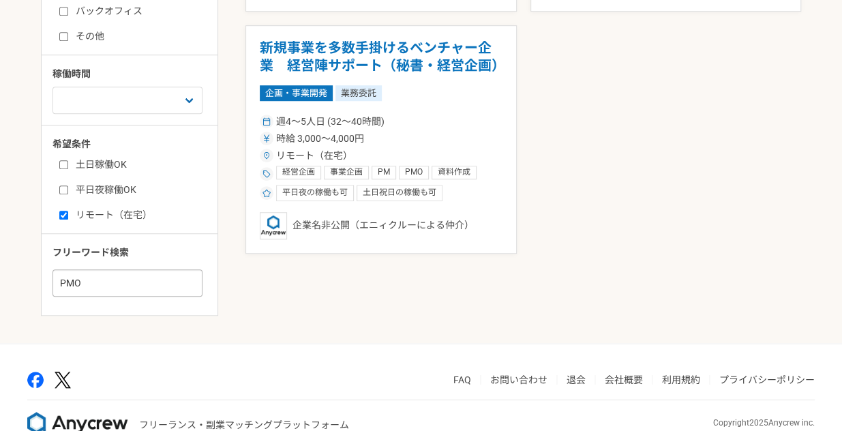
scroll to position [519, 0]
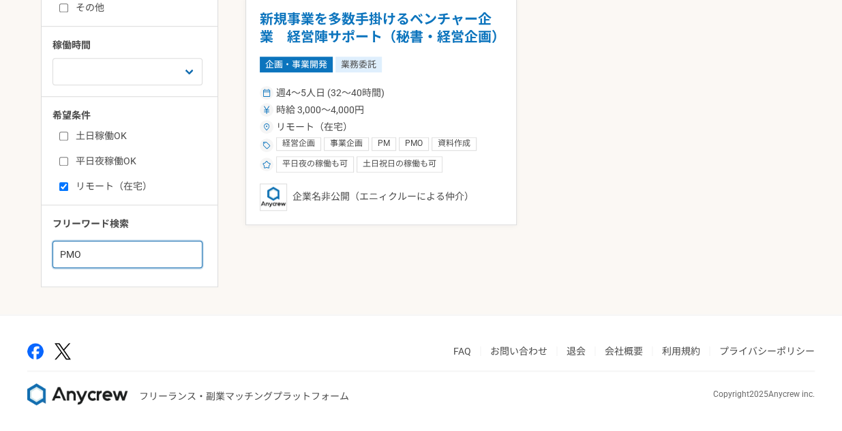
drag, startPoint x: 96, startPoint y: 255, endPoint x: 32, endPoint y: 241, distance: 65.0
click at [32, 241] on main "募集中の案件のみ表示 職種 エンジニア デザイナー ライター 営業 マーケティング 企画・事業開発 バックオフィス その他 稼働時間 週1人日（8時間）以下 …" at bounding box center [421, 21] width 842 height 587
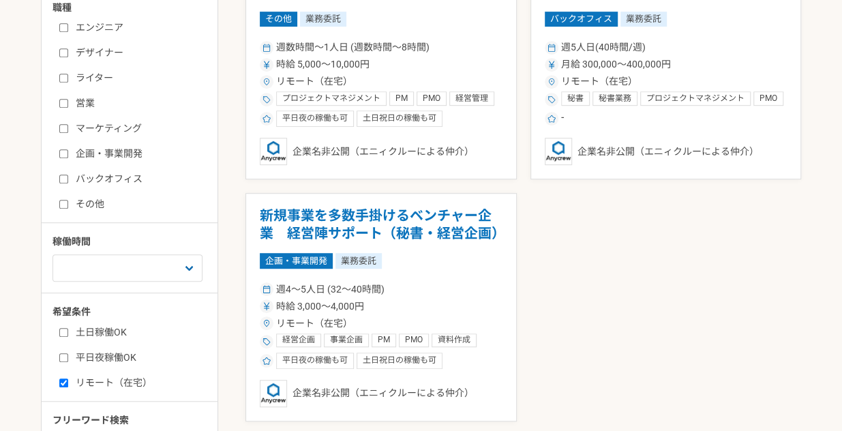
scroll to position [314, 0]
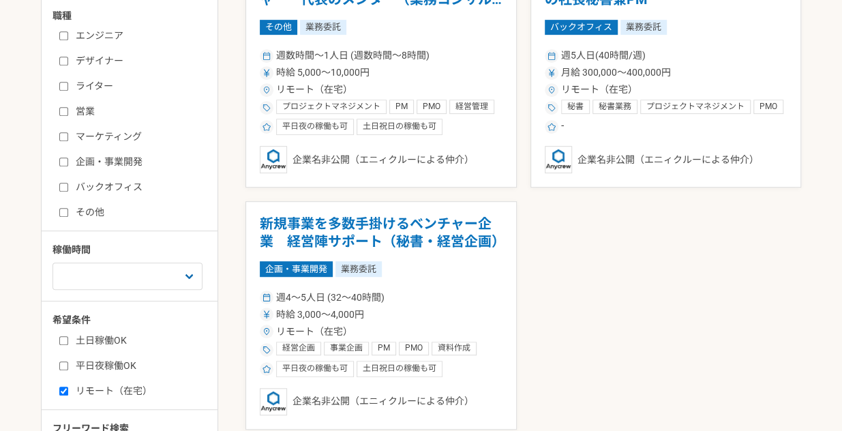
click at [184, 102] on div "エンジニア デザイナー ライター 営業 マーケティング 企画・事業開発 バックオフィス その他" at bounding box center [135, 122] width 164 height 195
click at [222, 127] on div "募集中の案件のみ表示 職種 エンジニア デザイナー ライター 営業 マーケティング 企画・事業開発 バックオフィス その他 稼働時間 週1人日（8時間）以下 …" at bounding box center [421, 239] width 761 height 559
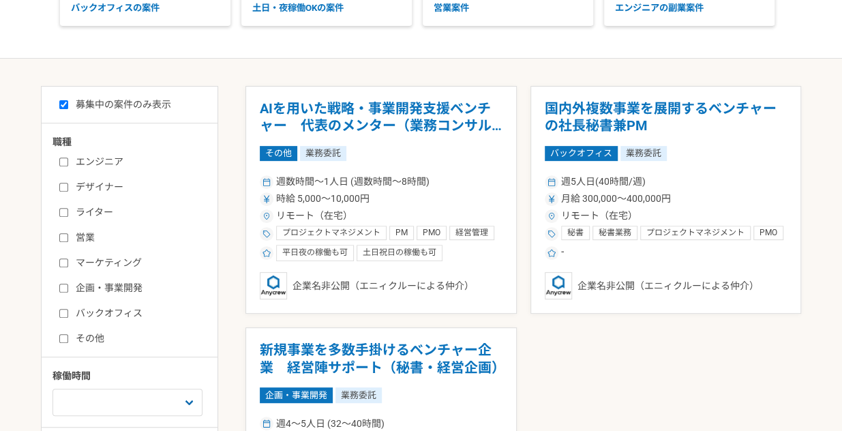
scroll to position [178, 0]
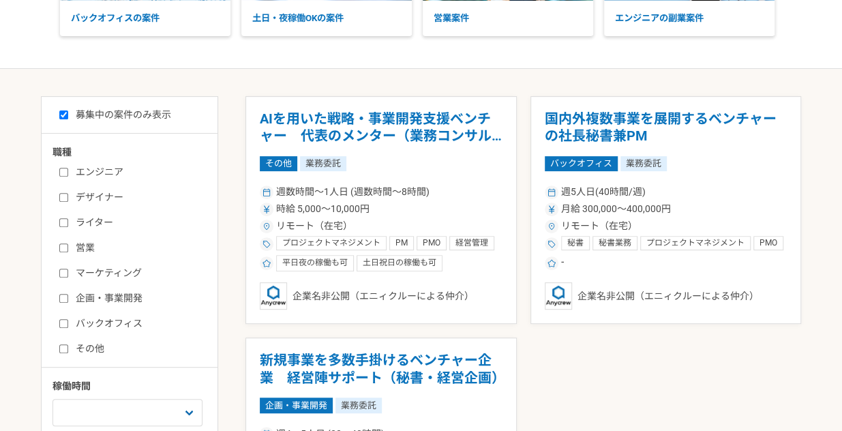
click at [198, 174] on label "エンジニア" at bounding box center [137, 172] width 157 height 14
click at [68, 174] on input "エンジニア" at bounding box center [63, 172] width 9 height 9
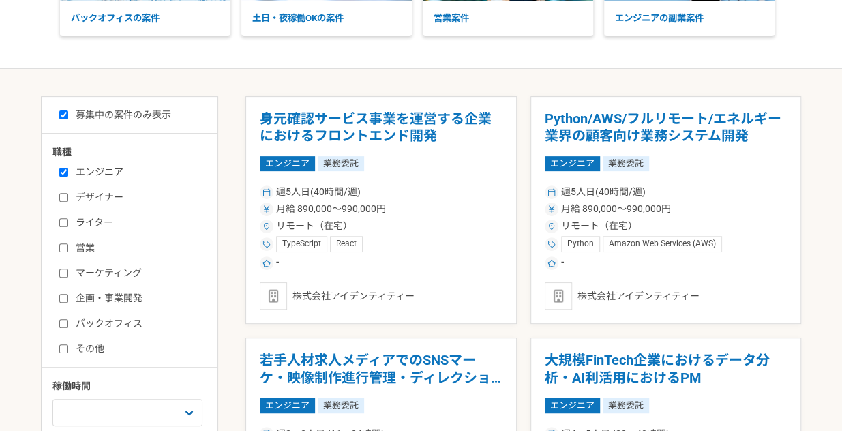
click at [65, 168] on input "エンジニア" at bounding box center [63, 172] width 9 height 9
checkbox input "false"
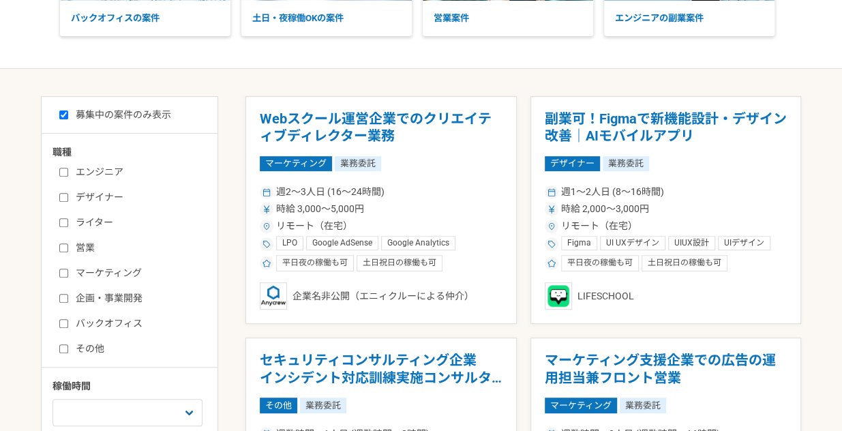
click at [63, 218] on input "ライター" at bounding box center [63, 222] width 9 height 9
checkbox input "true"
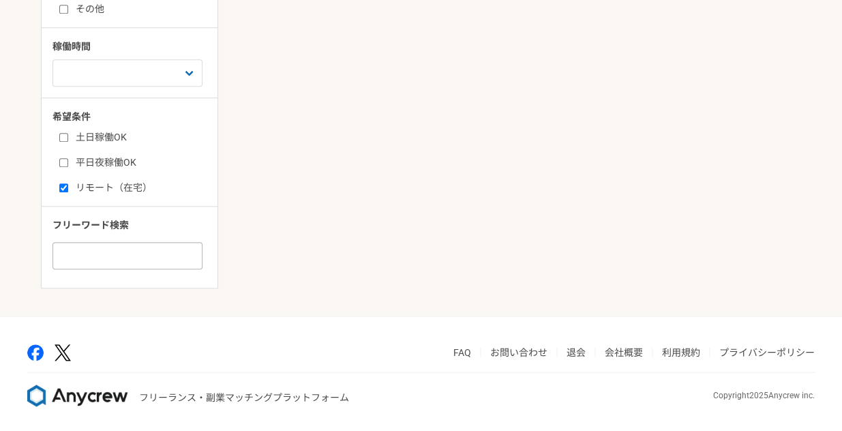
scroll to position [519, 0]
click at [59, 186] on input "リモート（在宅）" at bounding box center [63, 186] width 9 height 9
checkbox input "false"
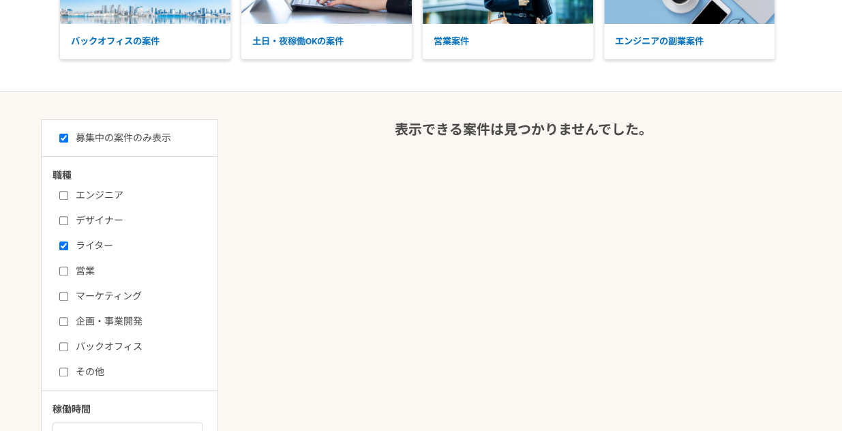
scroll to position [178, 0]
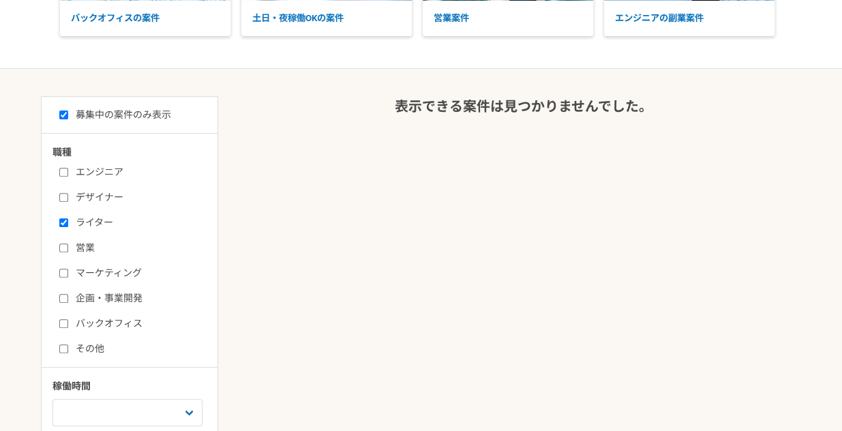
click at [67, 218] on input "ライター" at bounding box center [63, 222] width 9 height 9
checkbox input "false"
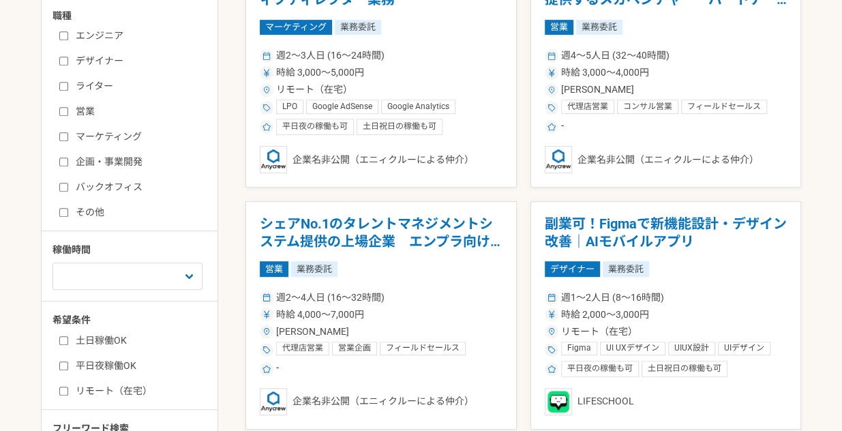
scroll to position [451, 0]
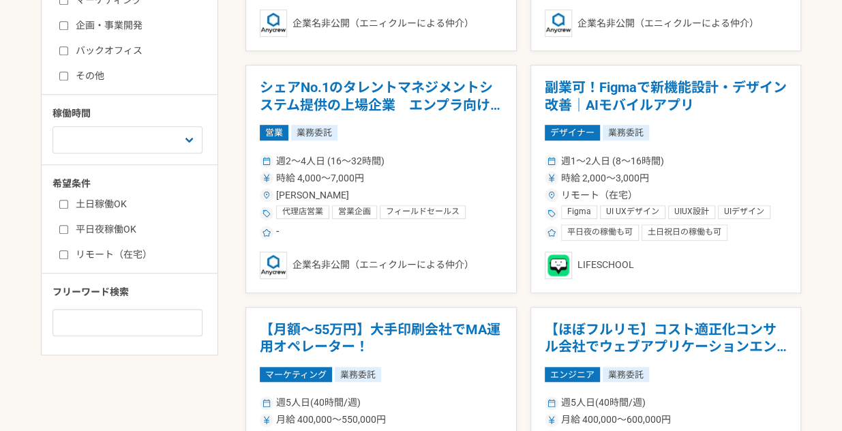
click at [67, 252] on input "リモート（在宅）" at bounding box center [63, 254] width 9 height 9
checkbox input "true"
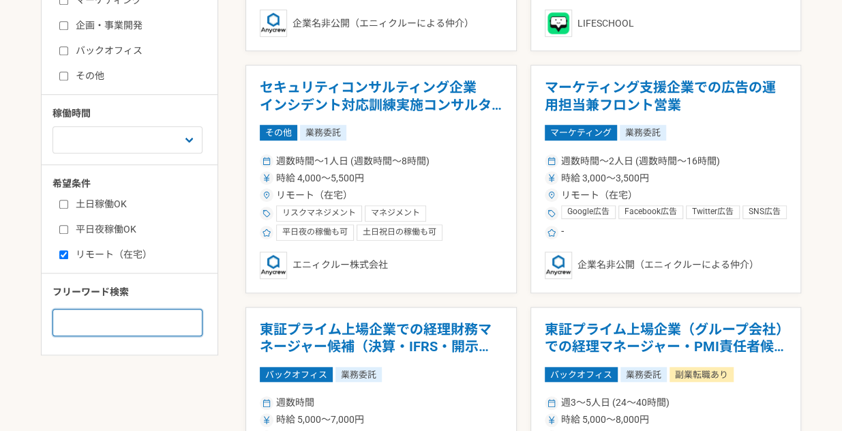
click at [78, 315] on input at bounding box center [128, 322] width 150 height 27
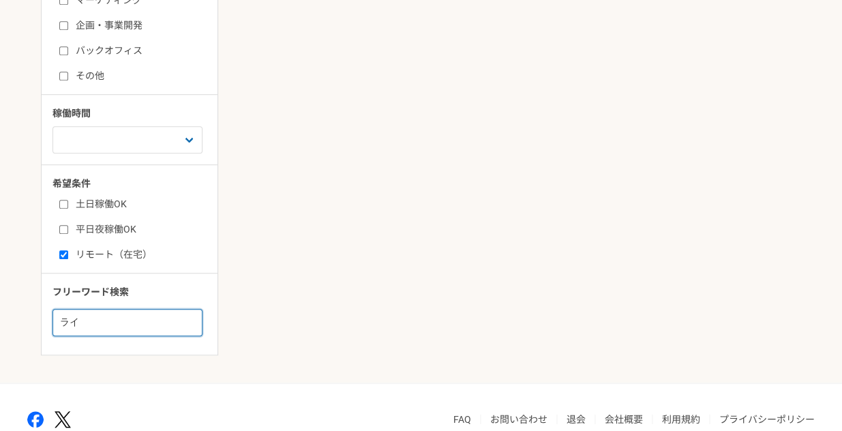
type input "ラ"
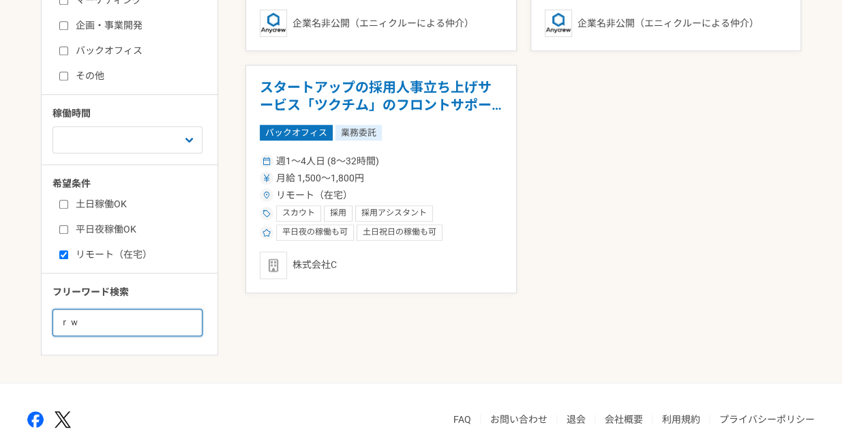
type input "ｒ"
type input "ライティング"
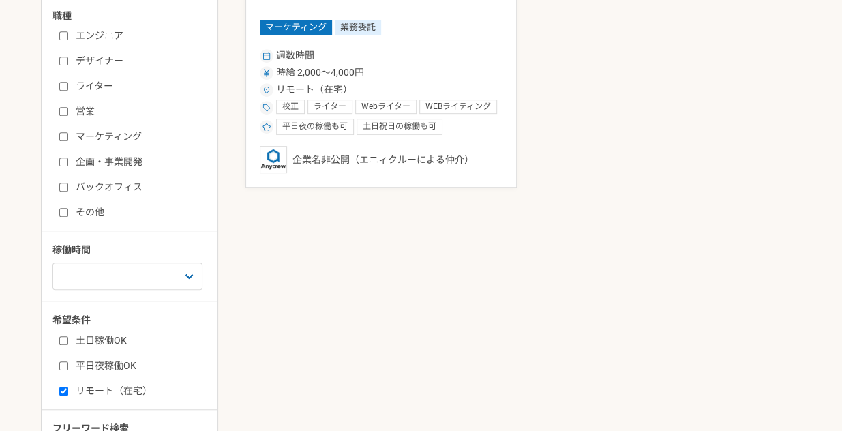
scroll to position [110, 0]
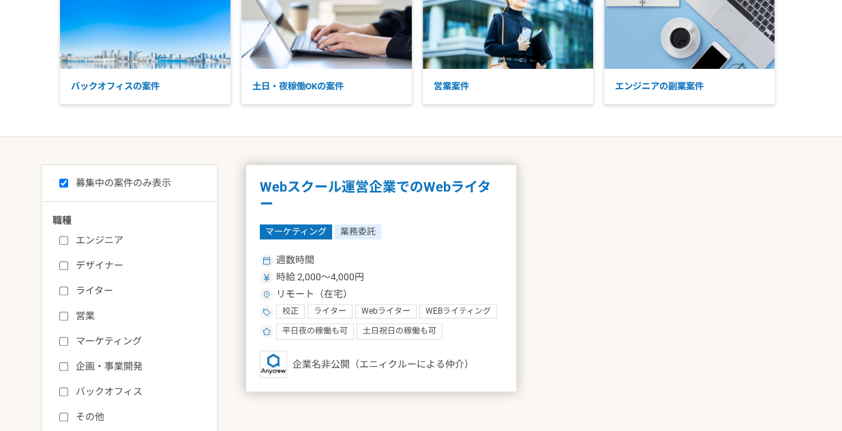
click at [401, 279] on div "時給 2,000〜4,000円" at bounding box center [381, 277] width 243 height 14
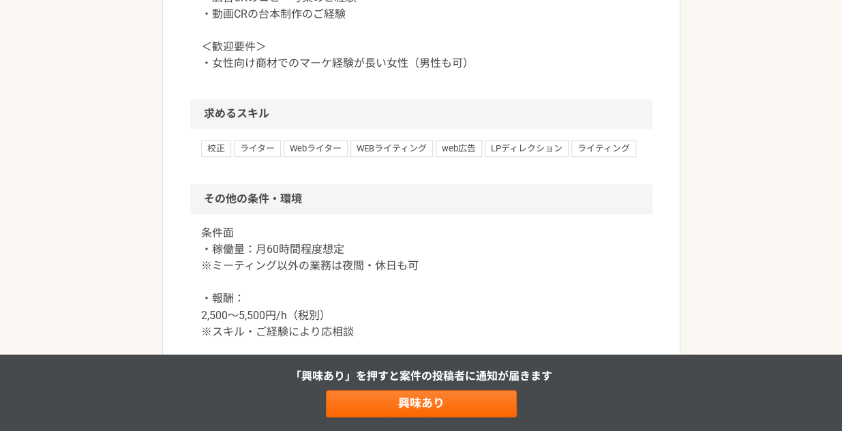
scroll to position [819, 0]
